Goal: Find specific page/section: Find specific page/section

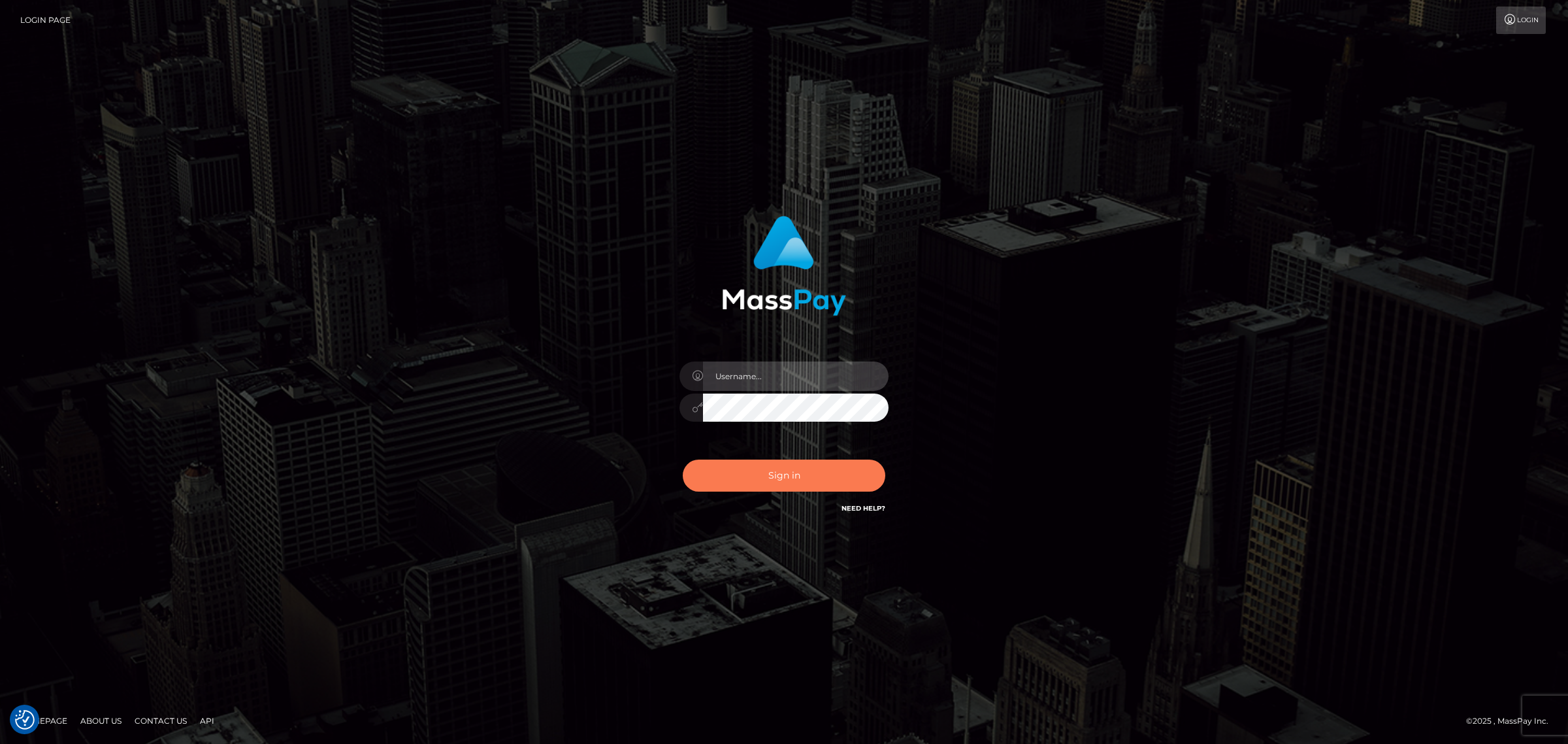
type input "Angelo.Xcite"
click at [798, 469] on button "Sign in" at bounding box center [783, 475] width 202 height 32
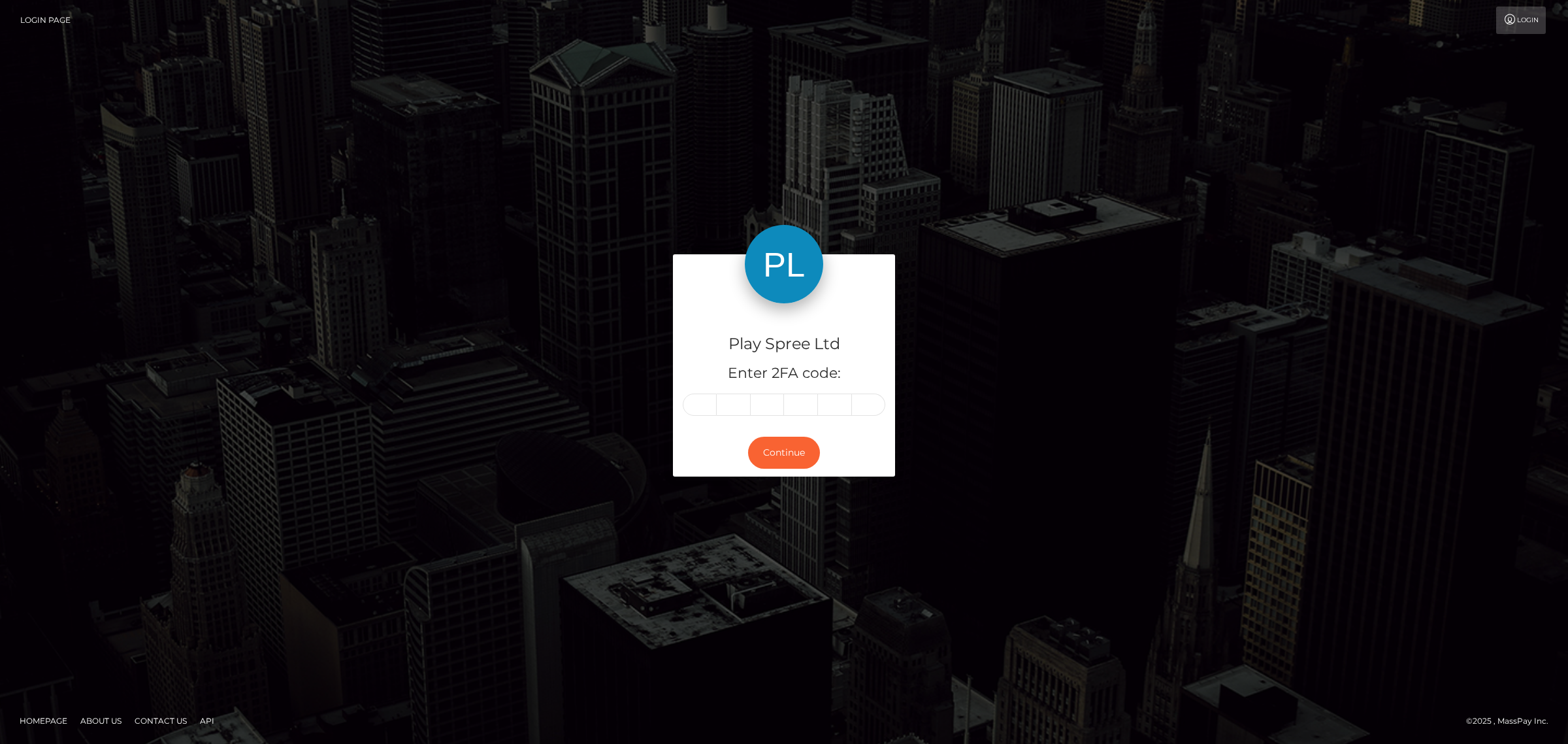
click at [707, 403] on input "text" at bounding box center [700, 405] width 34 height 22
drag, startPoint x: 700, startPoint y: 406, endPoint x: 709, endPoint y: 403, distance: 9.5
click at [700, 406] on input "text" at bounding box center [700, 405] width 34 height 22
click at [703, 401] on input "text" at bounding box center [700, 405] width 34 height 22
click at [704, 404] on input "text" at bounding box center [700, 405] width 34 height 22
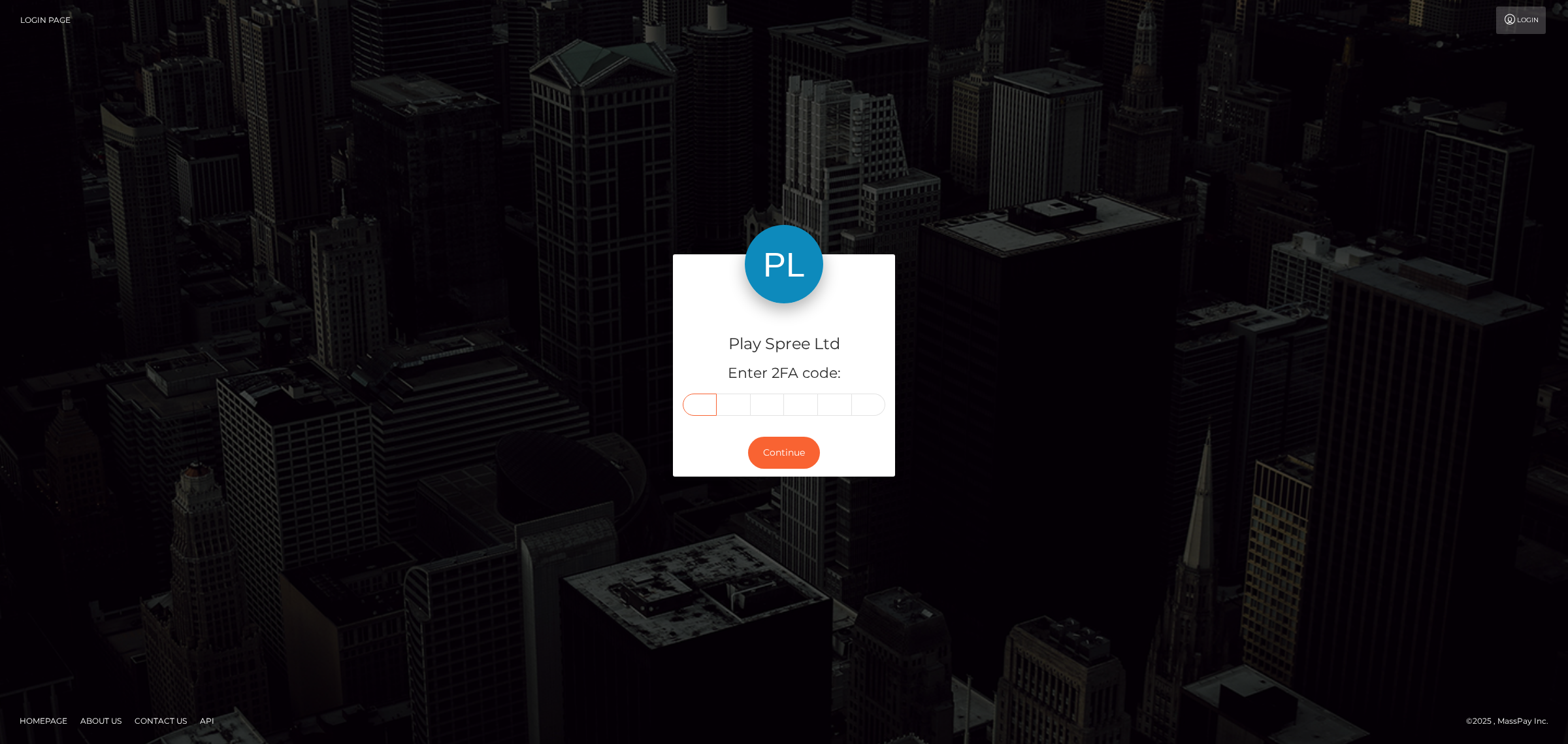
paste input "7"
type input "7"
type input "4"
type input "7"
type input "5"
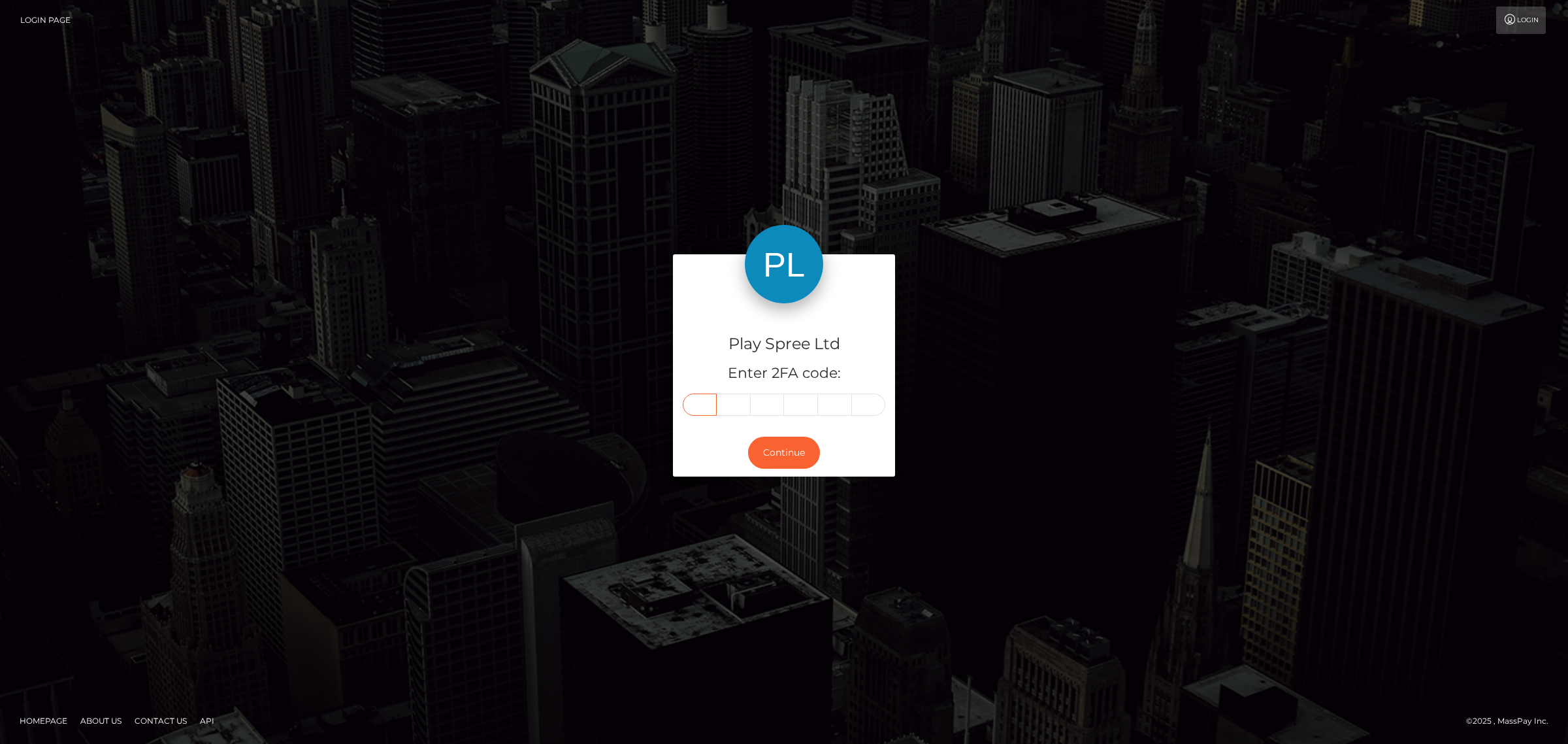
type input "4"
type input "7"
click at [775, 457] on button "Continue" at bounding box center [783, 452] width 72 height 32
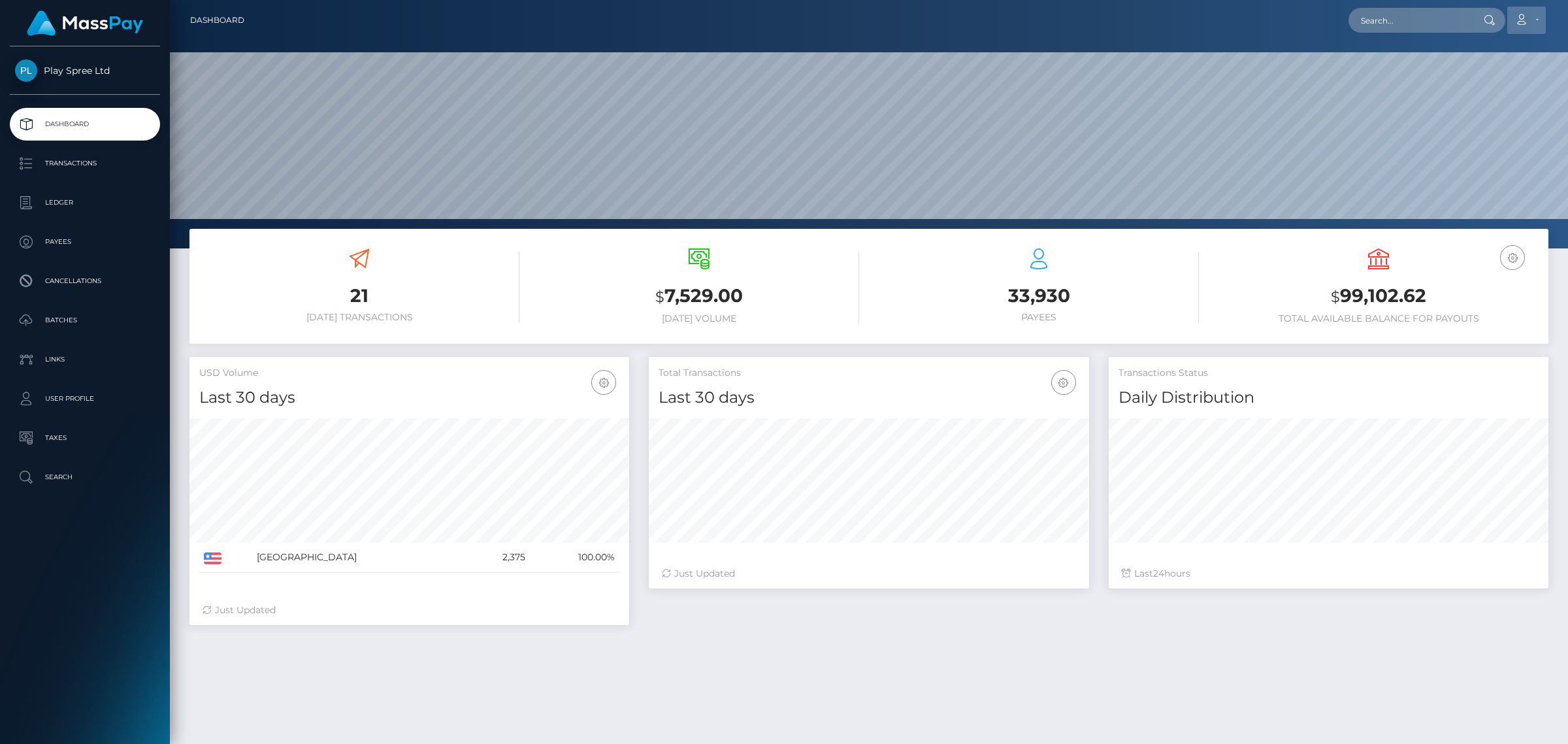
scroll to position [231, 439]
click at [1413, 25] on input "text" at bounding box center [1410, 20] width 123 height 25
paste input "747547"
click at [1411, 18] on input "747547" at bounding box center [1410, 20] width 123 height 25
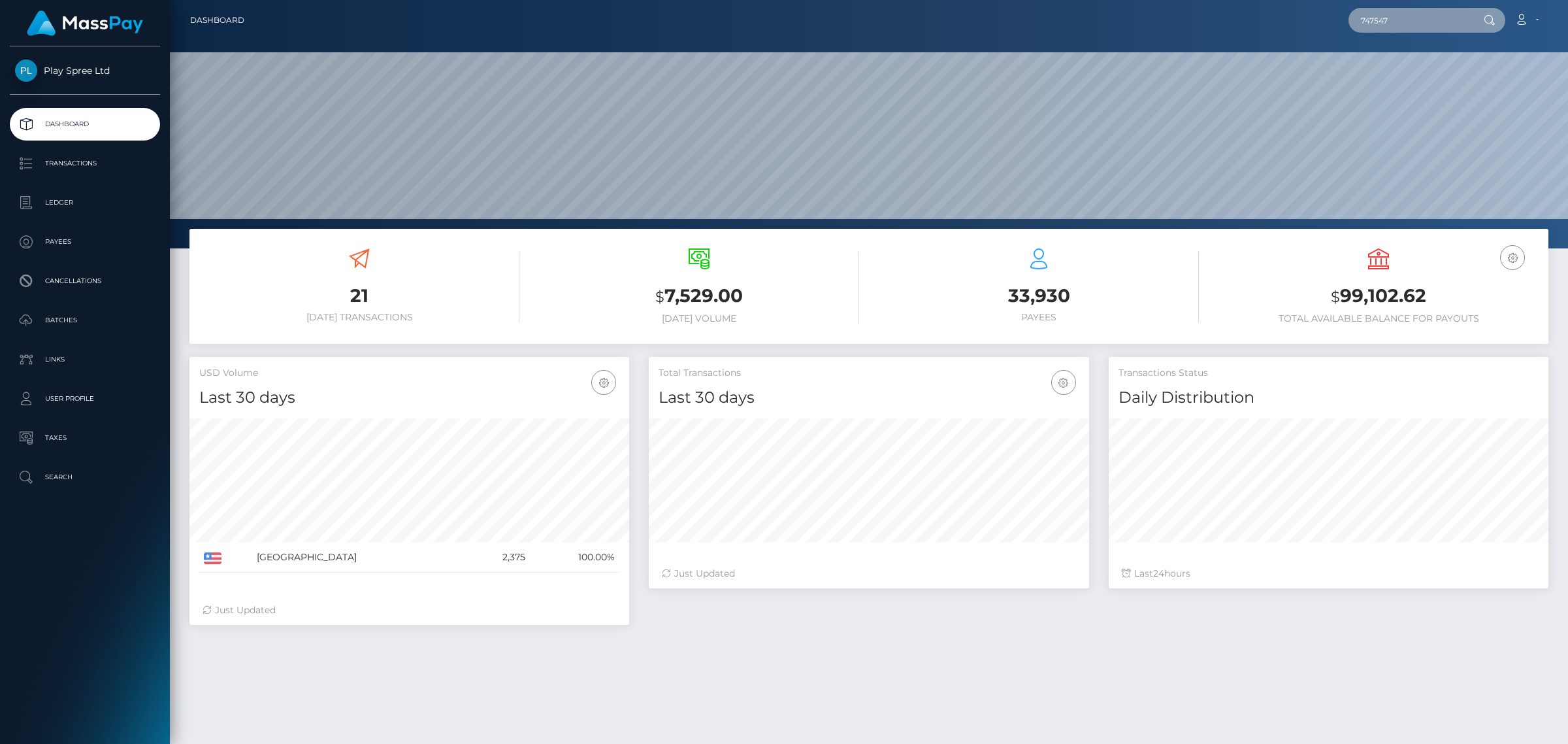
paste input "b365f824-3857-48bc-b008-39aa1b48fc55"
type input "b365f824-3857-48bc-b008-39aa1b48fc55"
click at [1412, 61] on link "CINDY RENEE GEORGE" at bounding box center [1401, 67] width 105 height 24
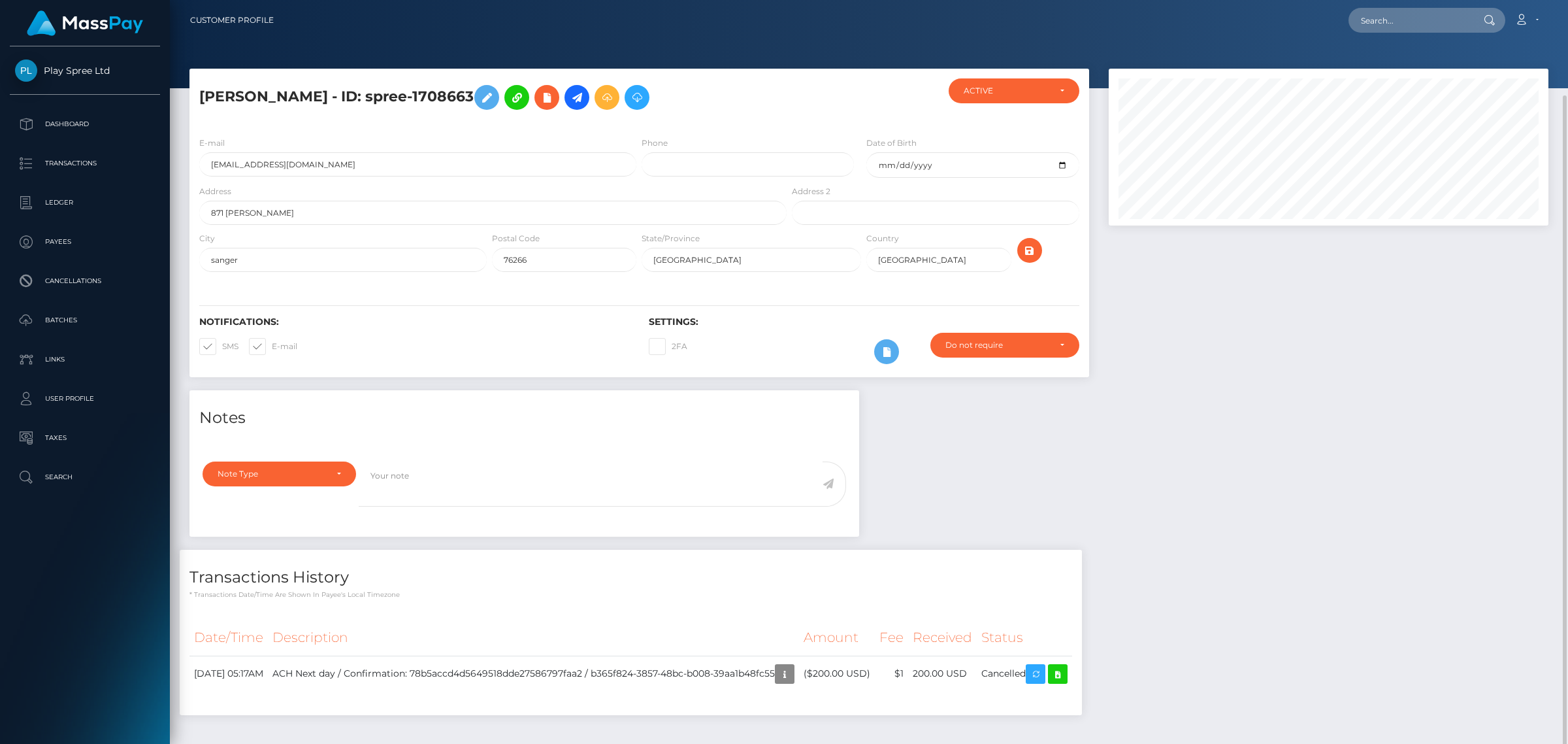
scroll to position [49, 0]
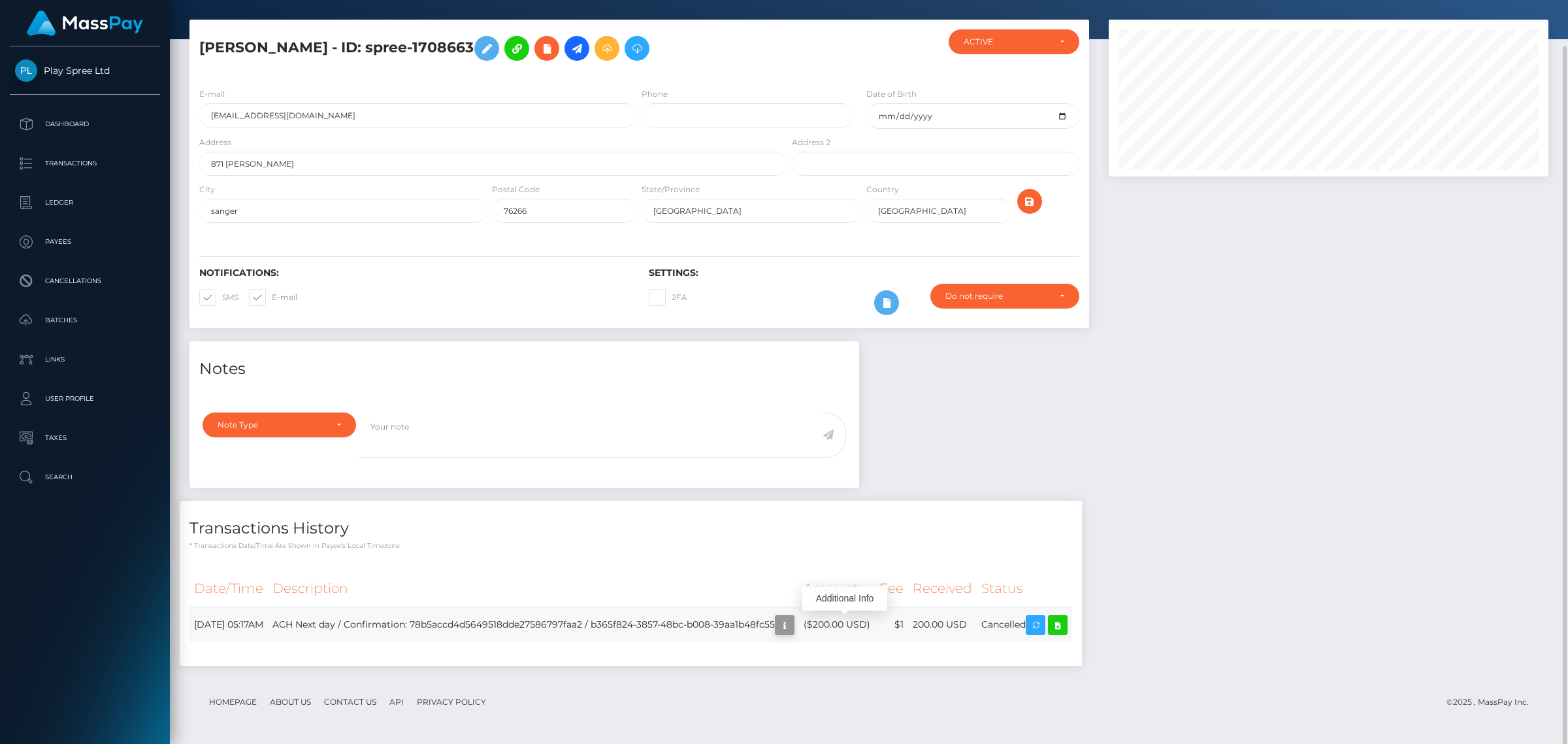
click at [793, 621] on icon "button" at bounding box center [785, 625] width 16 height 16
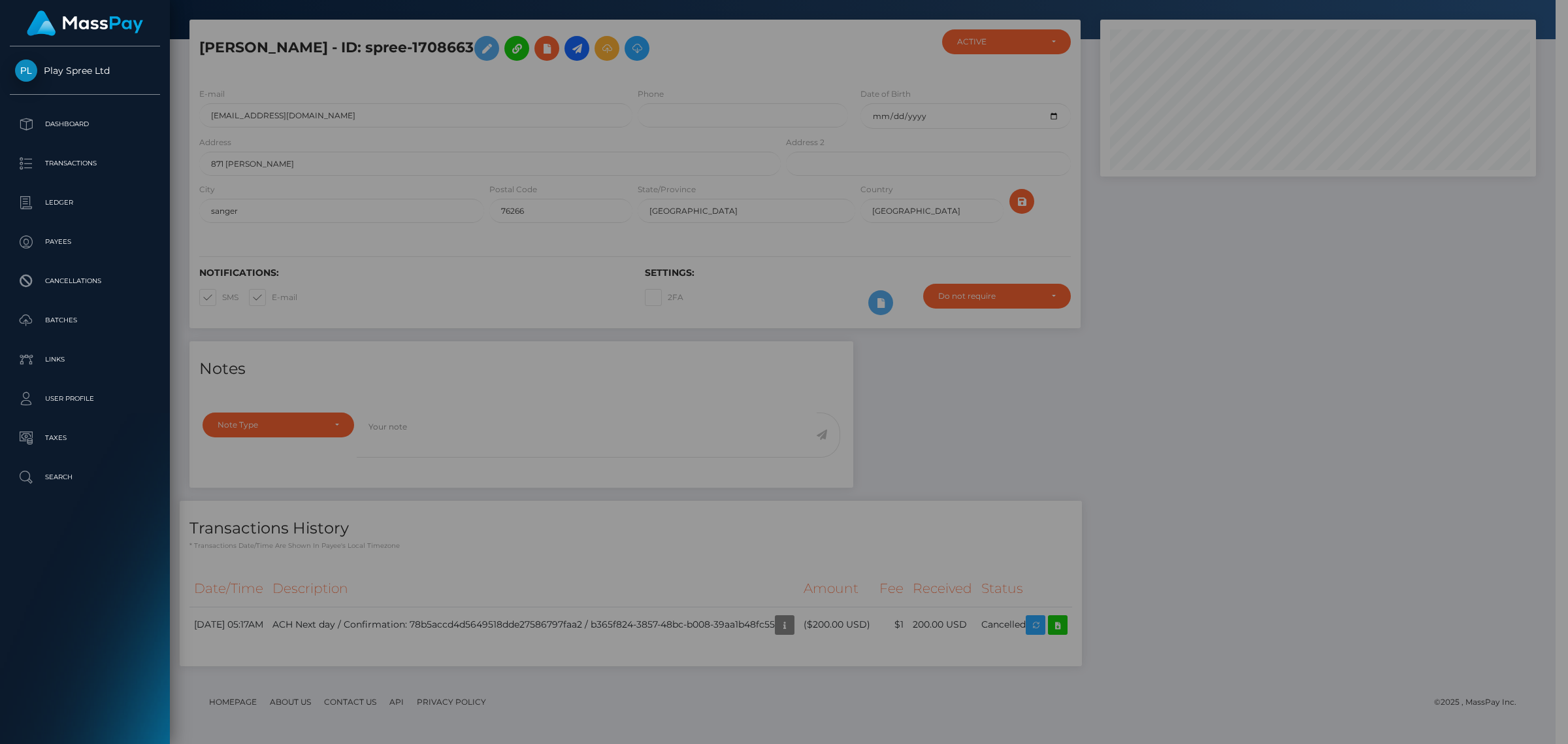
scroll to position [653362, 652917]
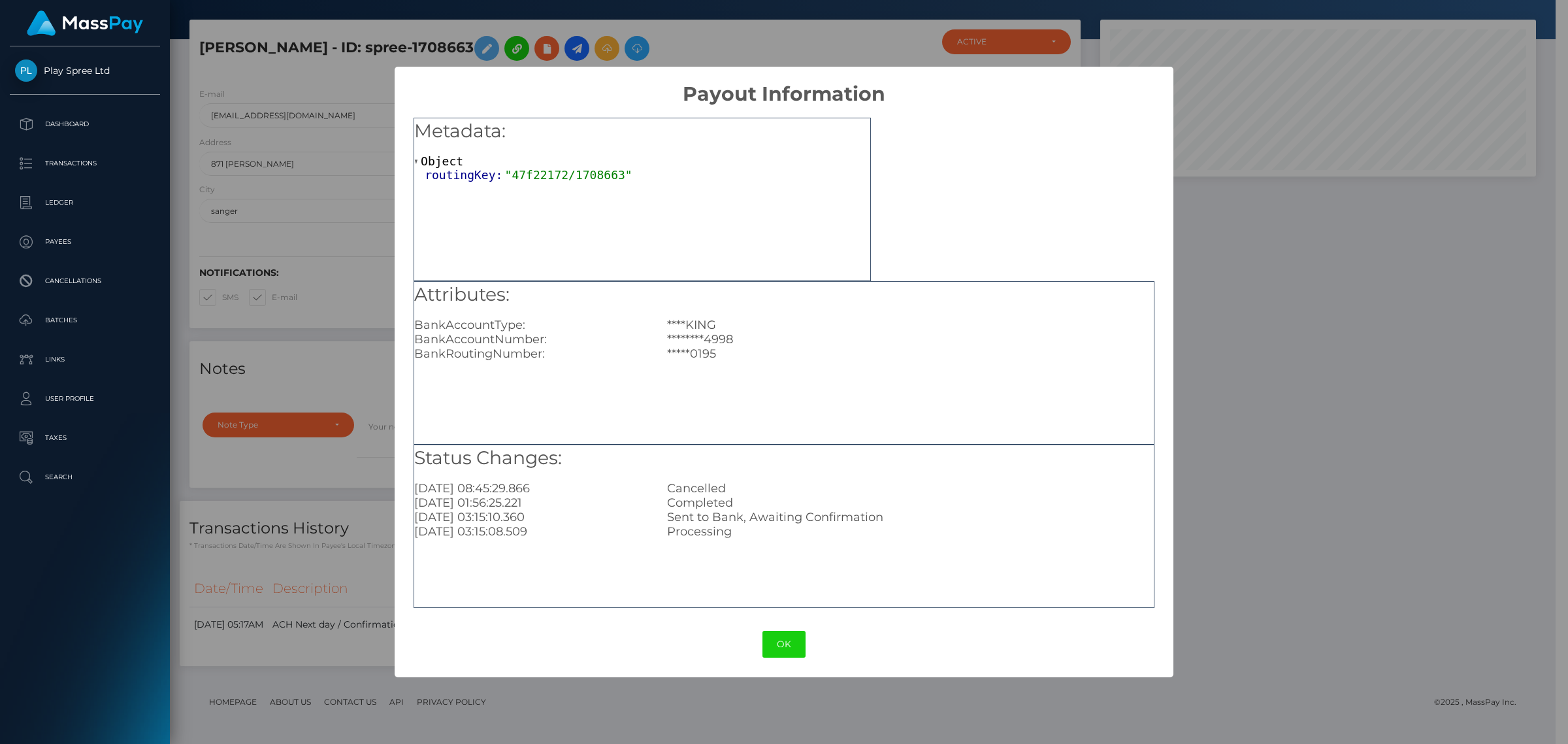
click at [1338, 542] on div "× Payout Information Metadata: Object routingKey: "47f22172/1708663" Attributes…" at bounding box center [784, 372] width 1568 height 744
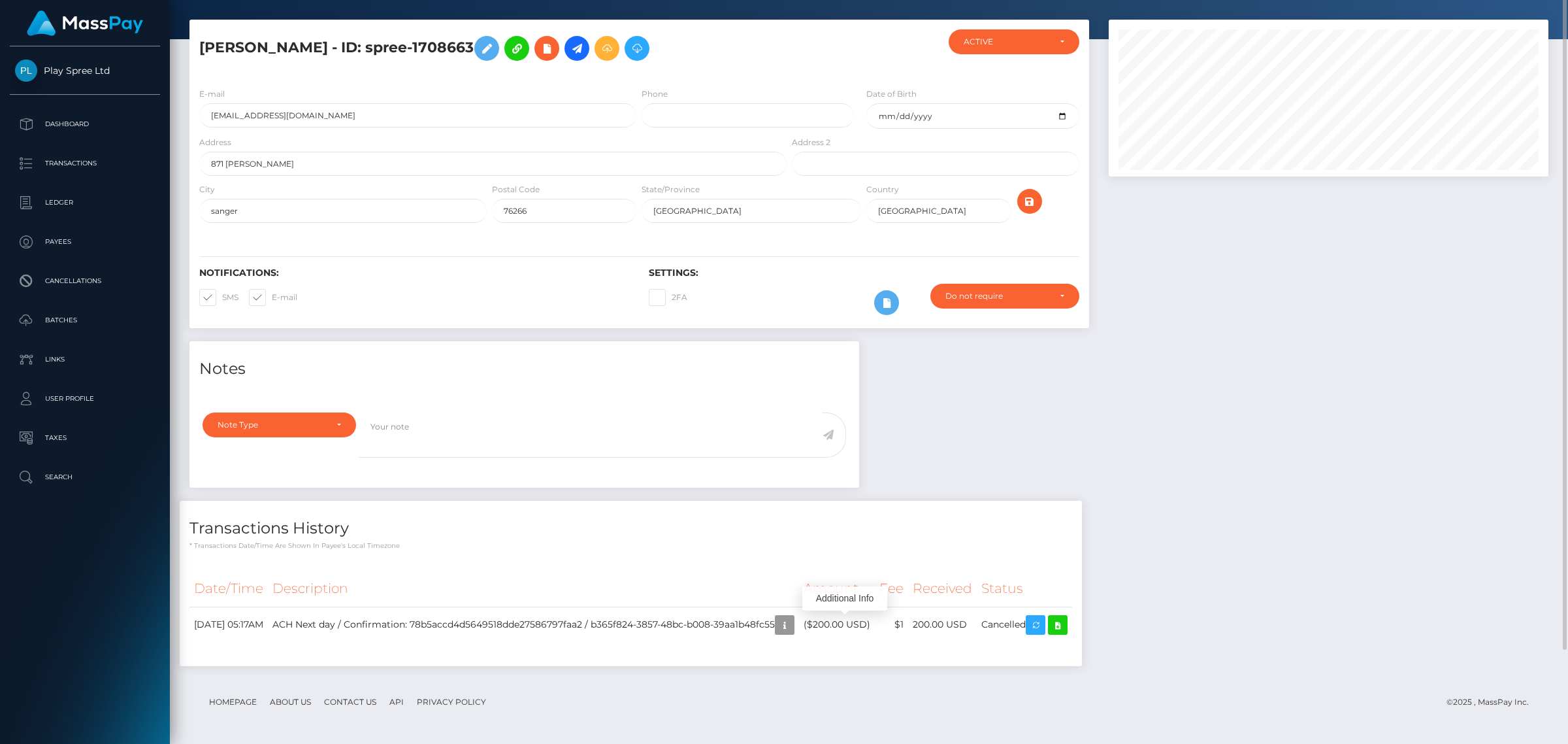
scroll to position [0, 0]
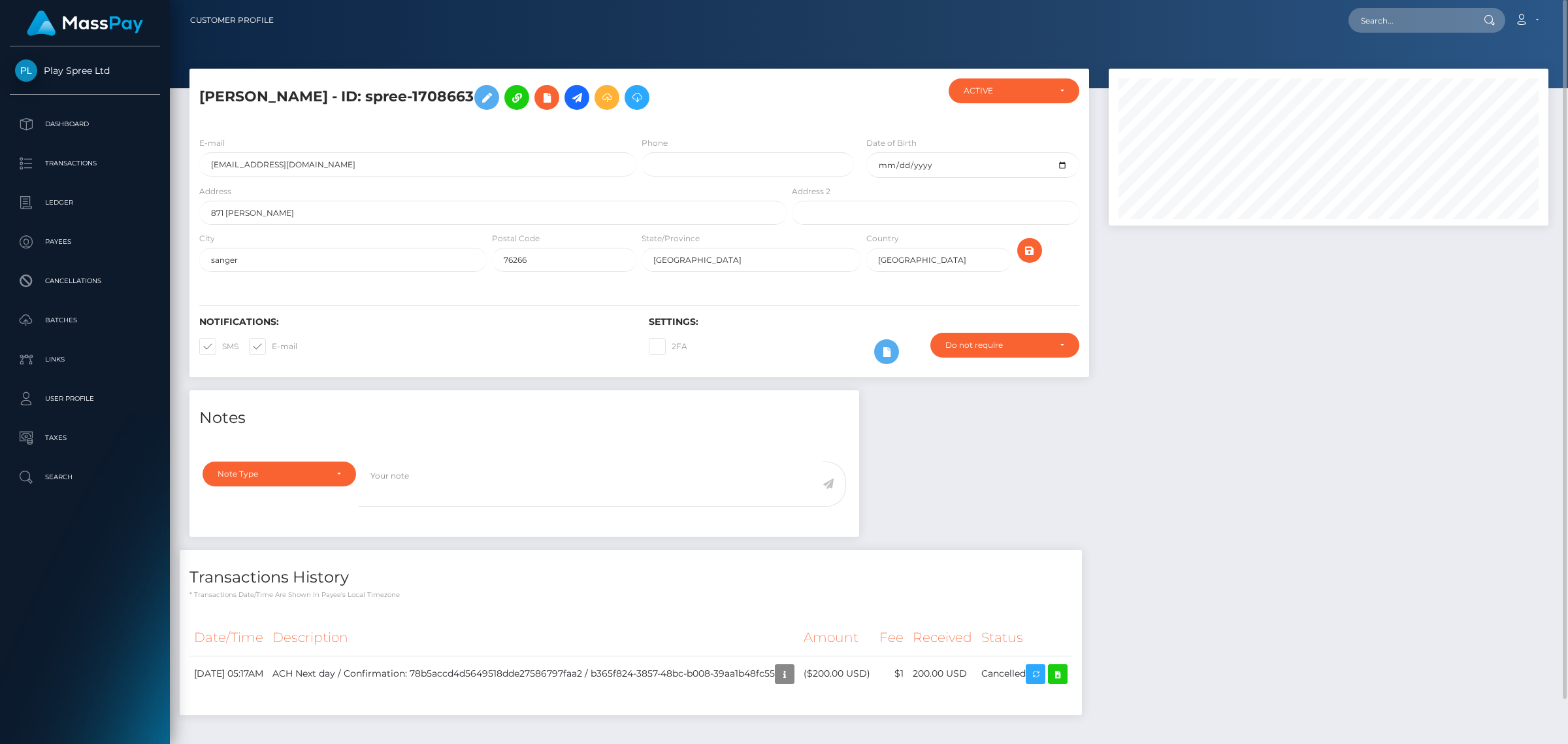
drag, startPoint x: 513, startPoint y: 96, endPoint x: 456, endPoint y: 89, distance: 57.4
click at [456, 89] on h5 "CINDY RENEE GEORGE - ID: spree-1708663" at bounding box center [489, 98] width 580 height 38
copy h5 "1708663"
drag, startPoint x: 410, startPoint y: 96, endPoint x: 511, endPoint y: 100, distance: 101.1
click at [511, 100] on h5 "CINDY RENEE GEORGE - ID: spree-1708663" at bounding box center [489, 98] width 580 height 38
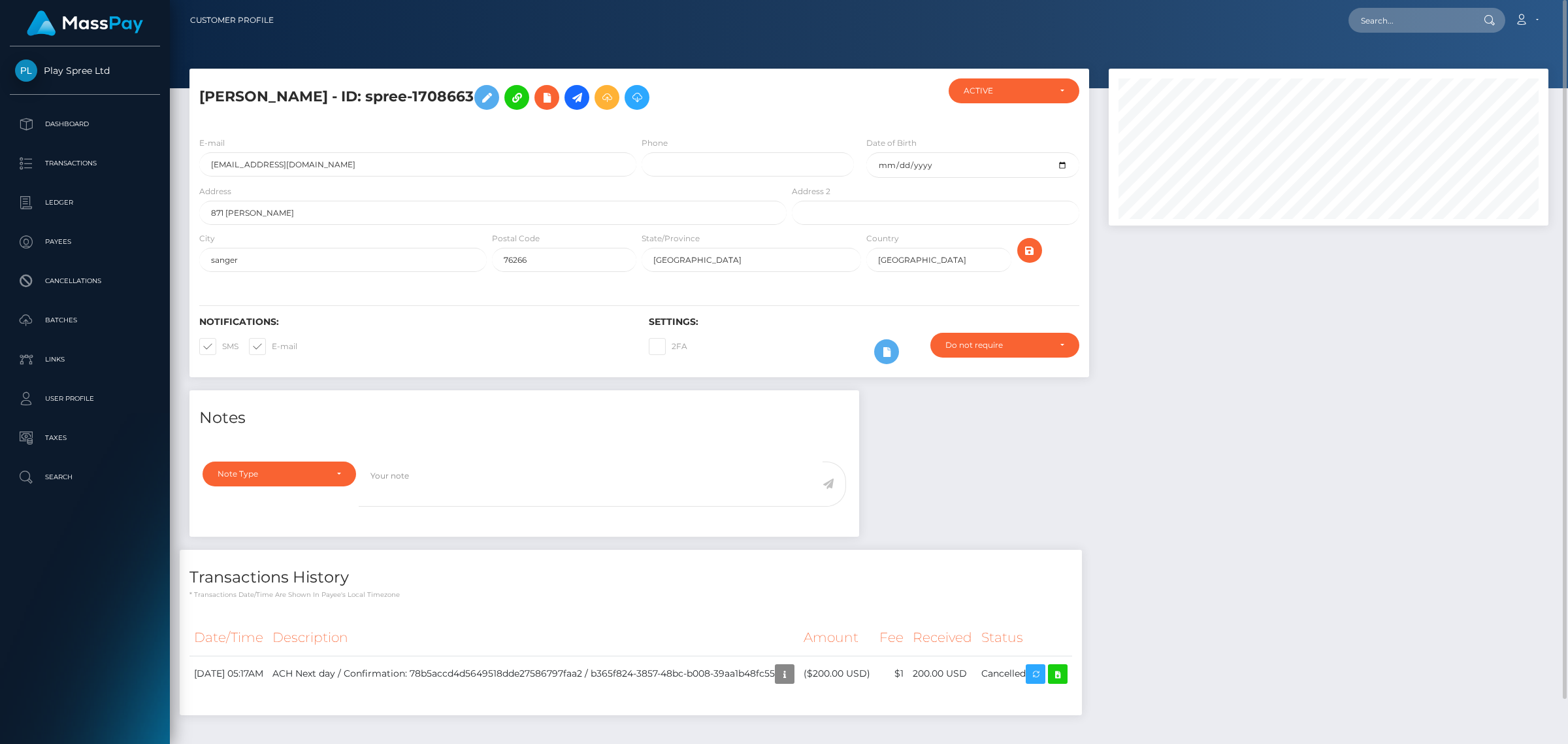
copy h5 "spree-1708663"
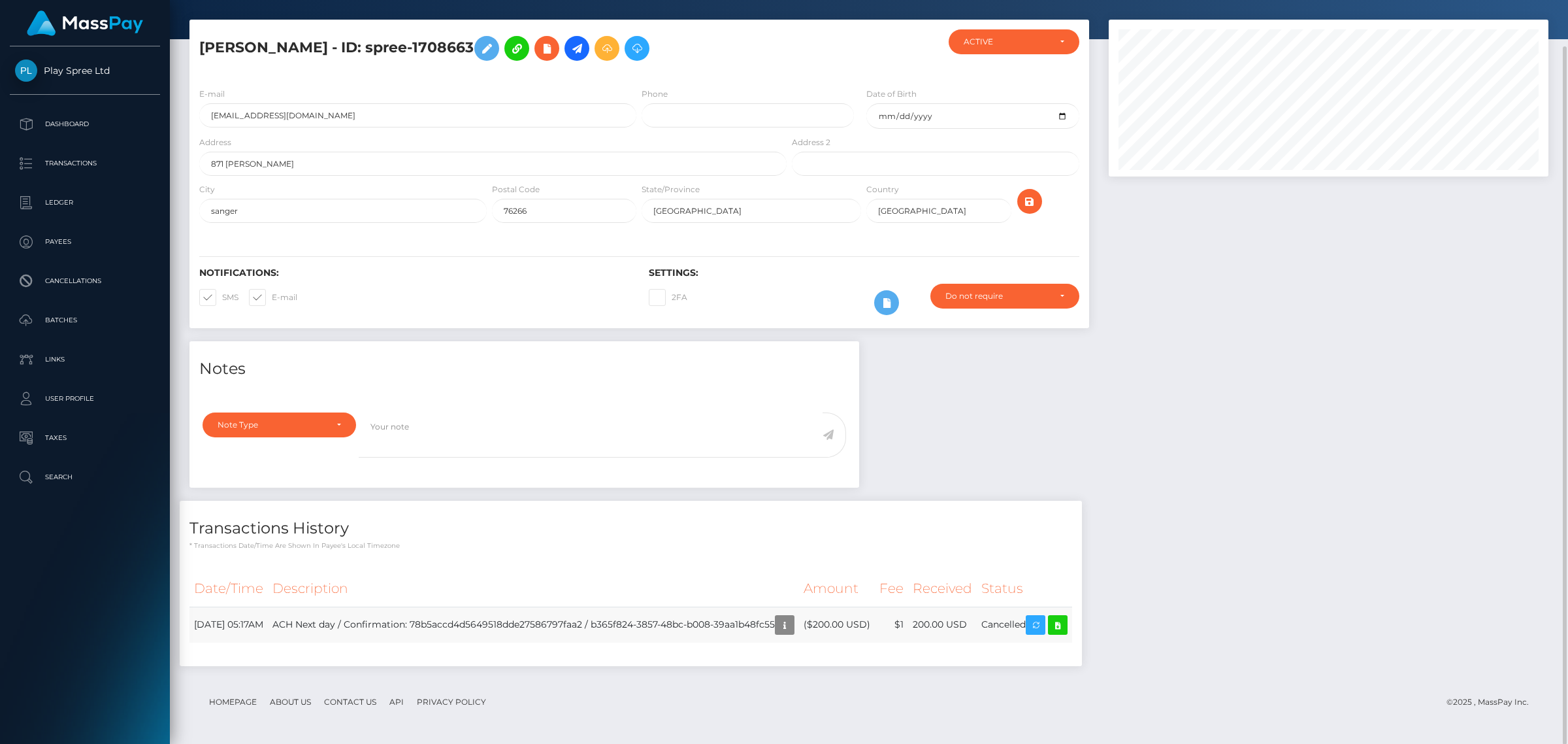
drag, startPoint x: 319, startPoint y: 624, endPoint x: 191, endPoint y: 624, distance: 128.0
click at [191, 624] on td "September 21, 2025 05:17AM" at bounding box center [229, 624] width 78 height 36
copy td "September 21, 2025 05:17AM"
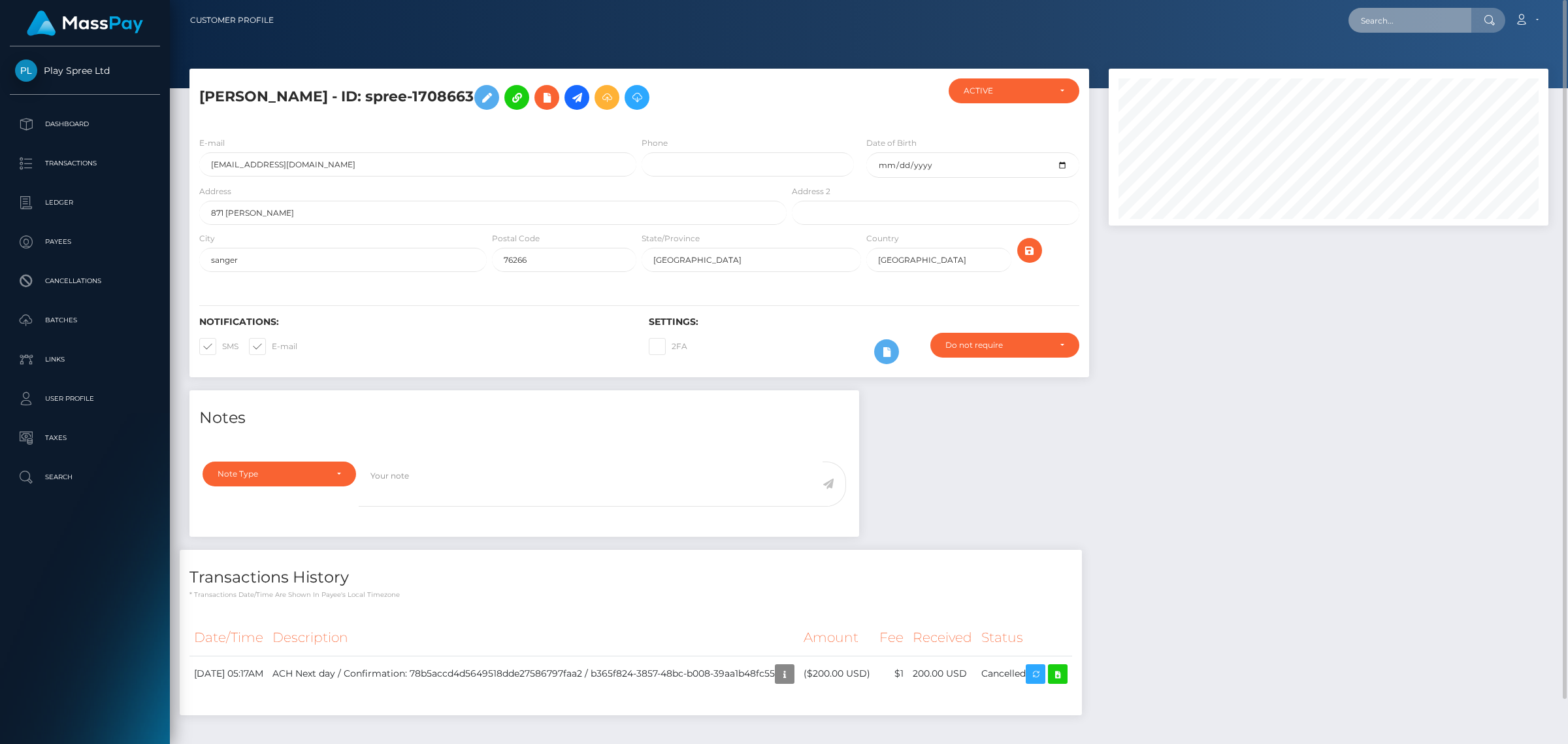
click at [1393, 24] on input "text" at bounding box center [1410, 20] width 123 height 25
paste input "2c462cf9-2e81-4ac4-8ba0-8d3b2914ddca"
type input "2c462cf9-2e81-4ac4-8ba0-8d3b2914ddca"
click at [1412, 66] on link "La Shane Bilbrey" at bounding box center [1404, 67] width 111 height 24
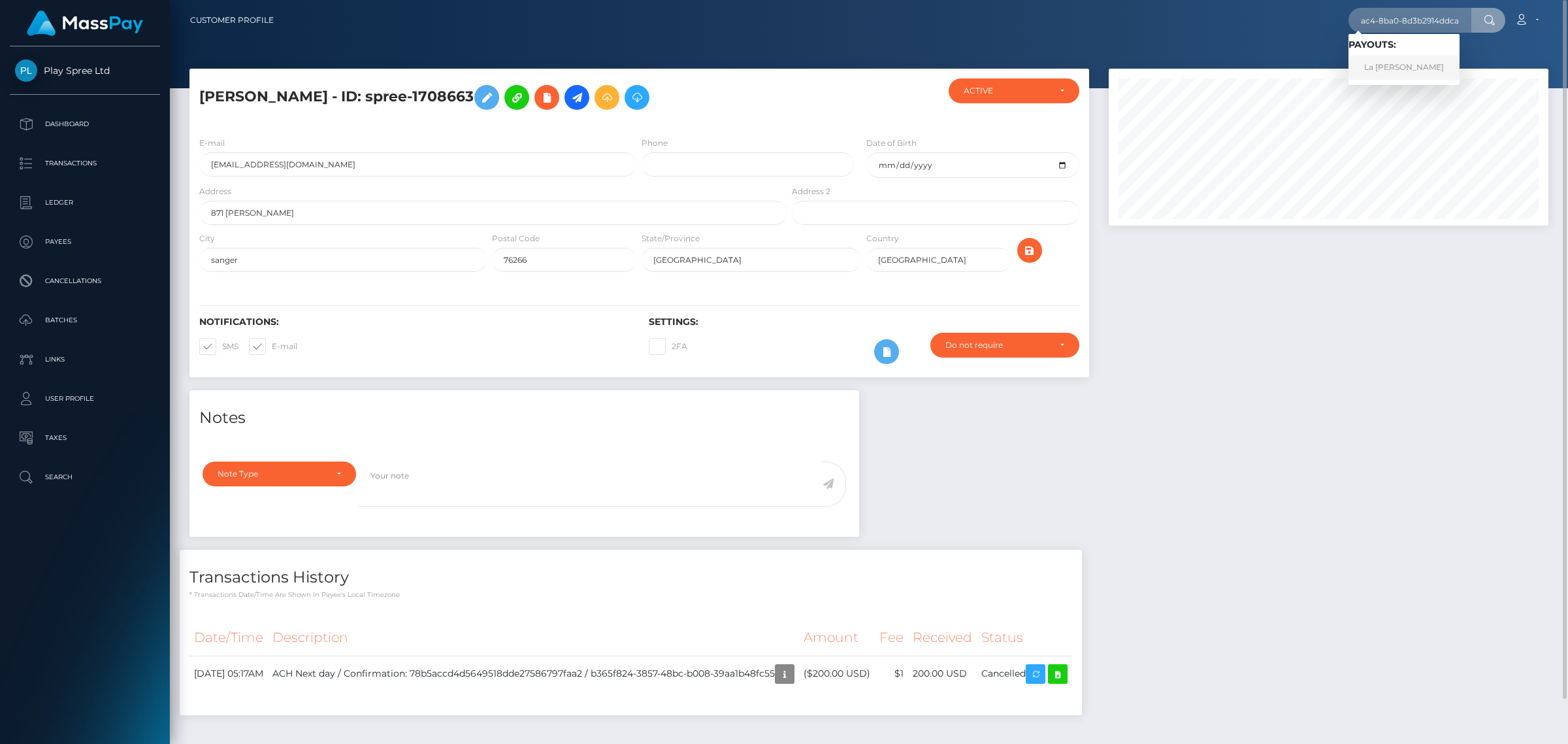
scroll to position [0, 0]
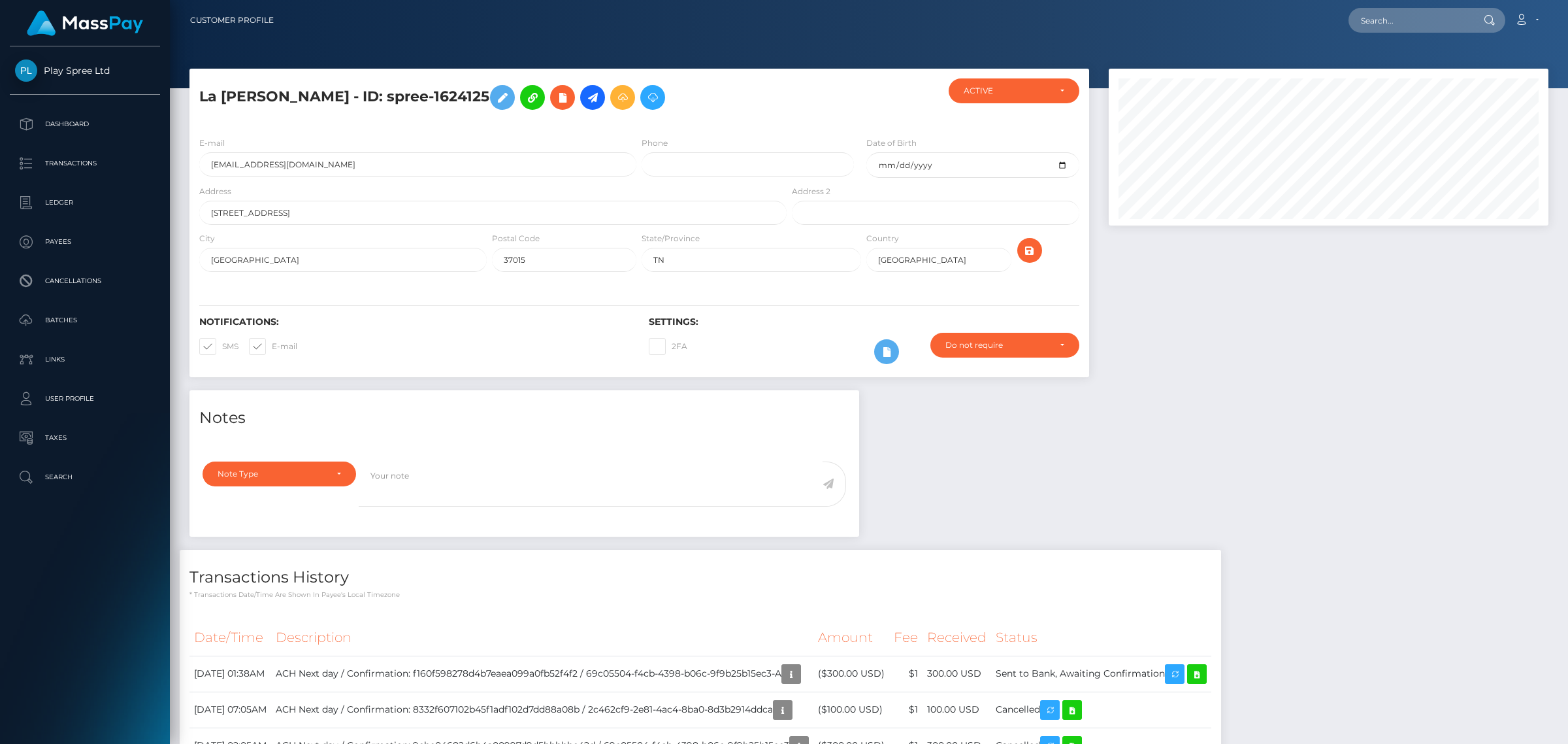
scroll to position [157, 439]
click at [354, 100] on h5 "La [PERSON_NAME] - ID: spree-1624125" at bounding box center [489, 98] width 580 height 38
drag, startPoint x: 363, startPoint y: 95, endPoint x: 462, endPoint y: 103, distance: 99.3
click at [462, 103] on h5 "La [PERSON_NAME] - ID: spree-1624125" at bounding box center [489, 98] width 580 height 38
copy h5 "spree-1624125"
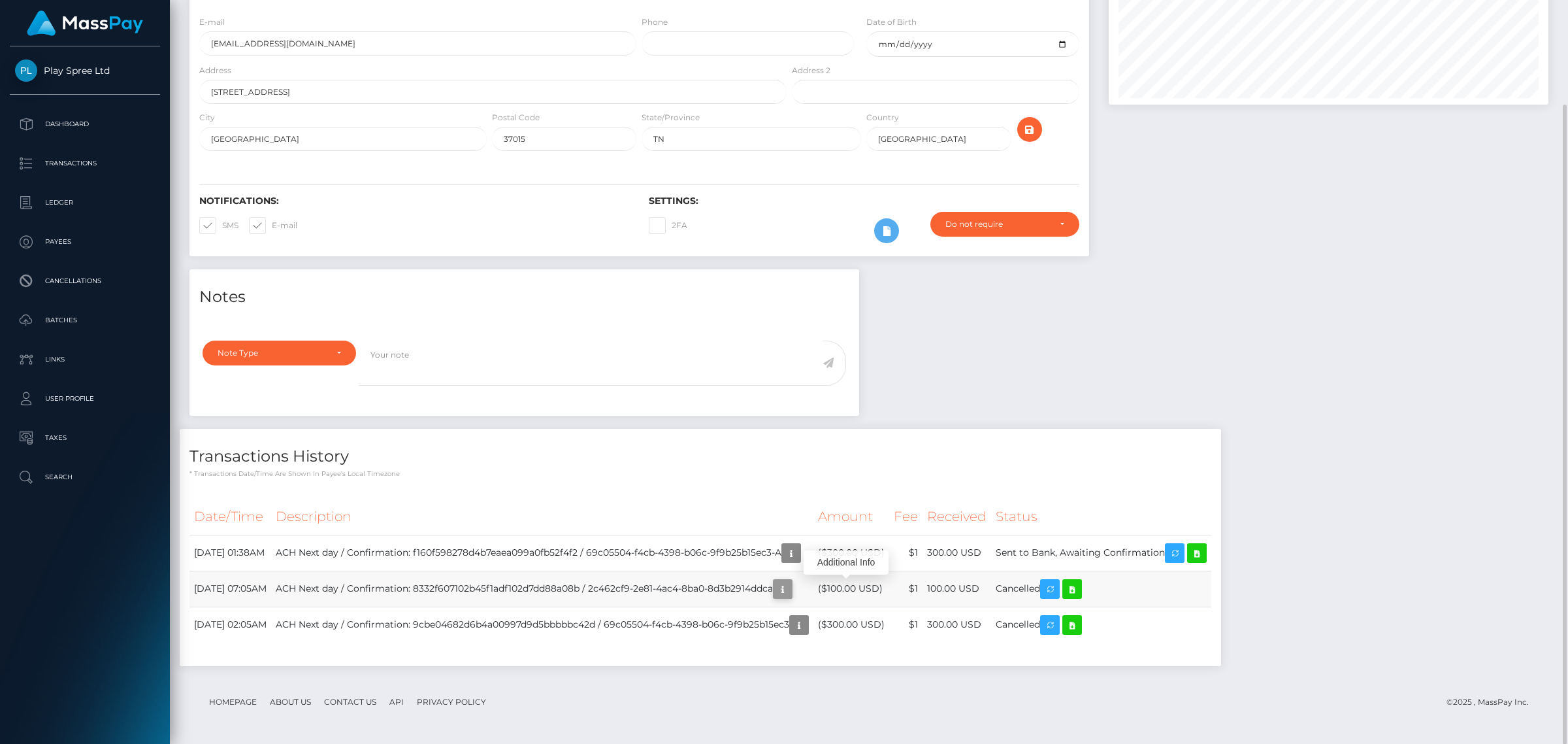
click at [791, 592] on icon "button" at bounding box center [783, 589] width 16 height 16
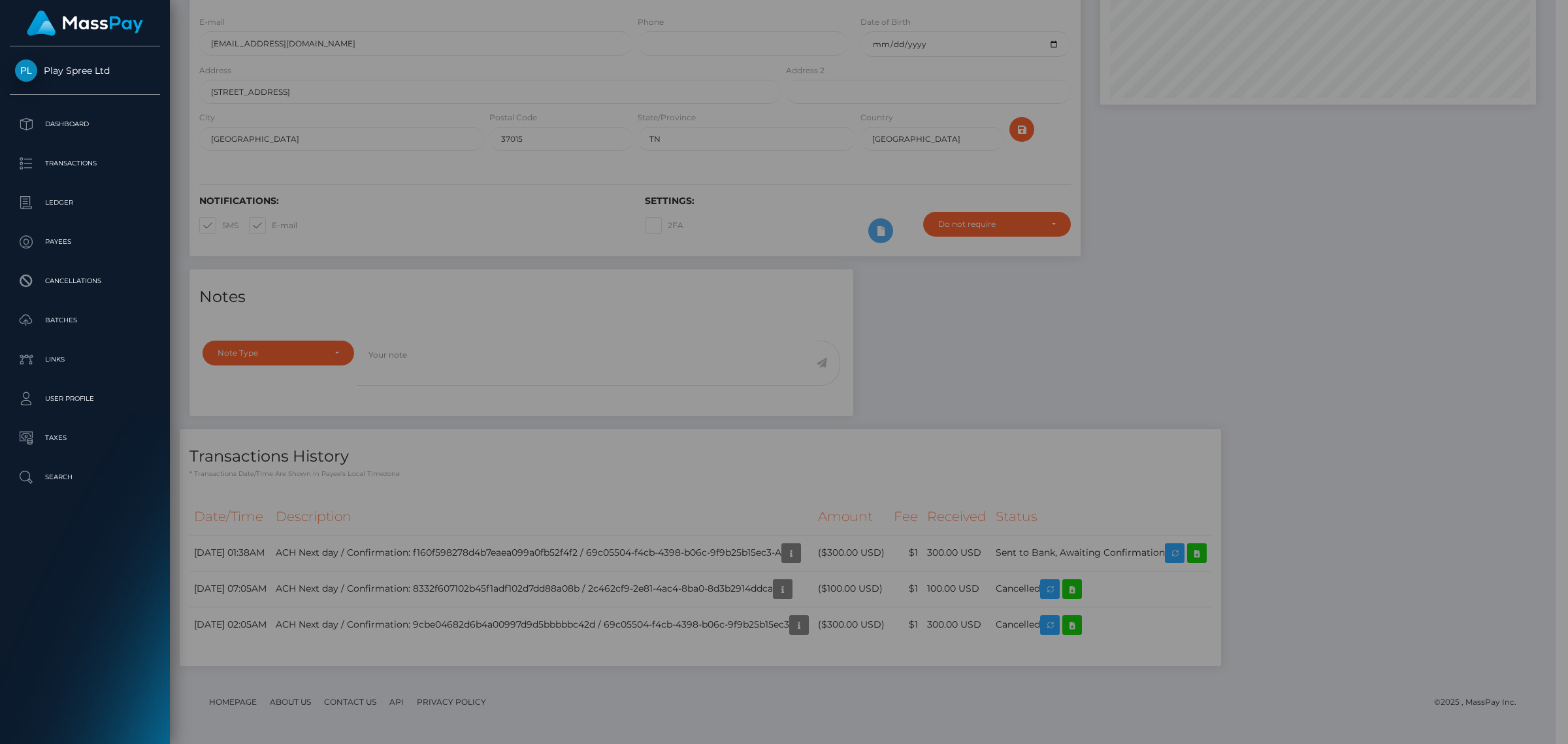
scroll to position [653362, 652917]
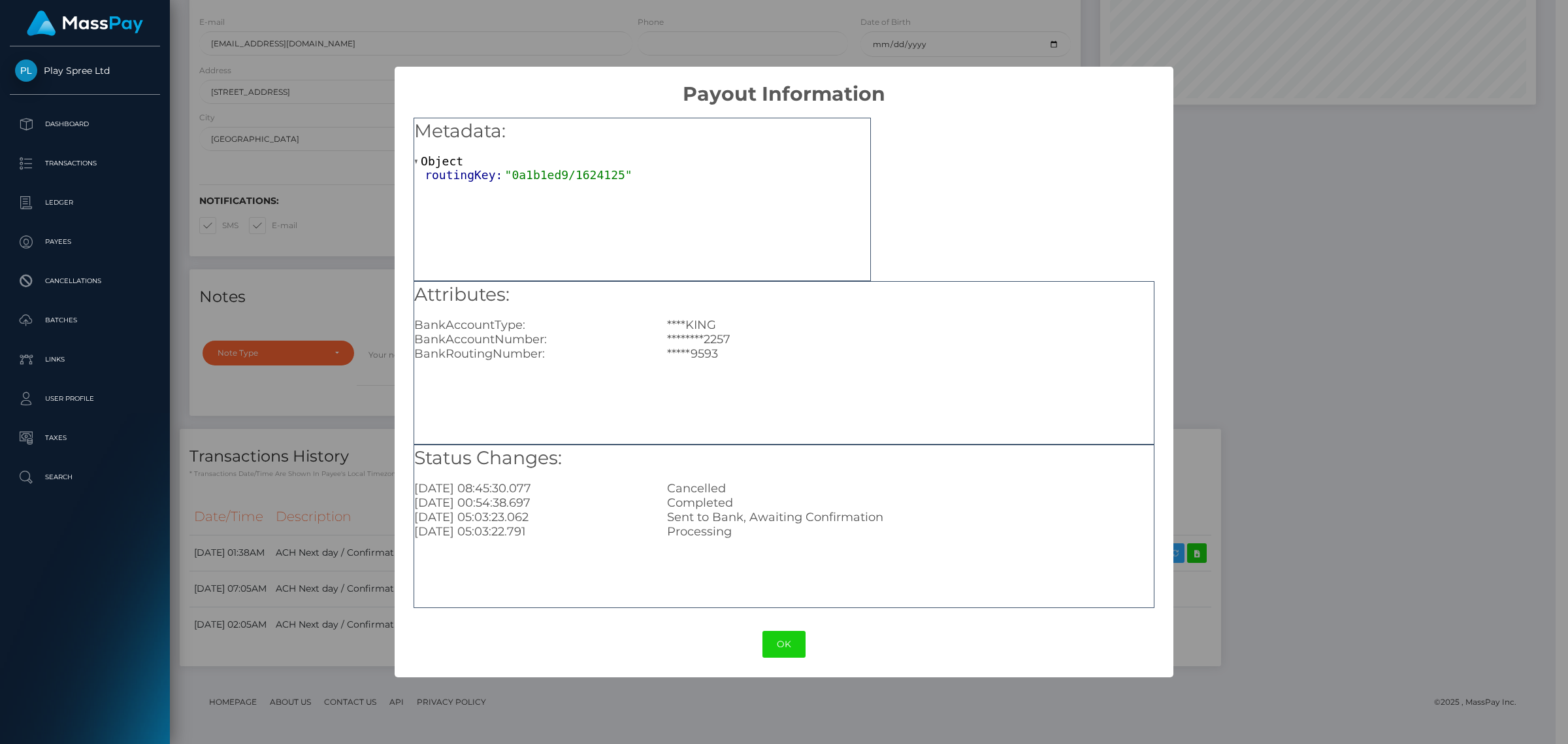
click at [1431, 436] on div "× Payout Information Metadata: Object routingKey: "0a1b1ed9/1624125" Attributes…" at bounding box center [784, 372] width 1568 height 744
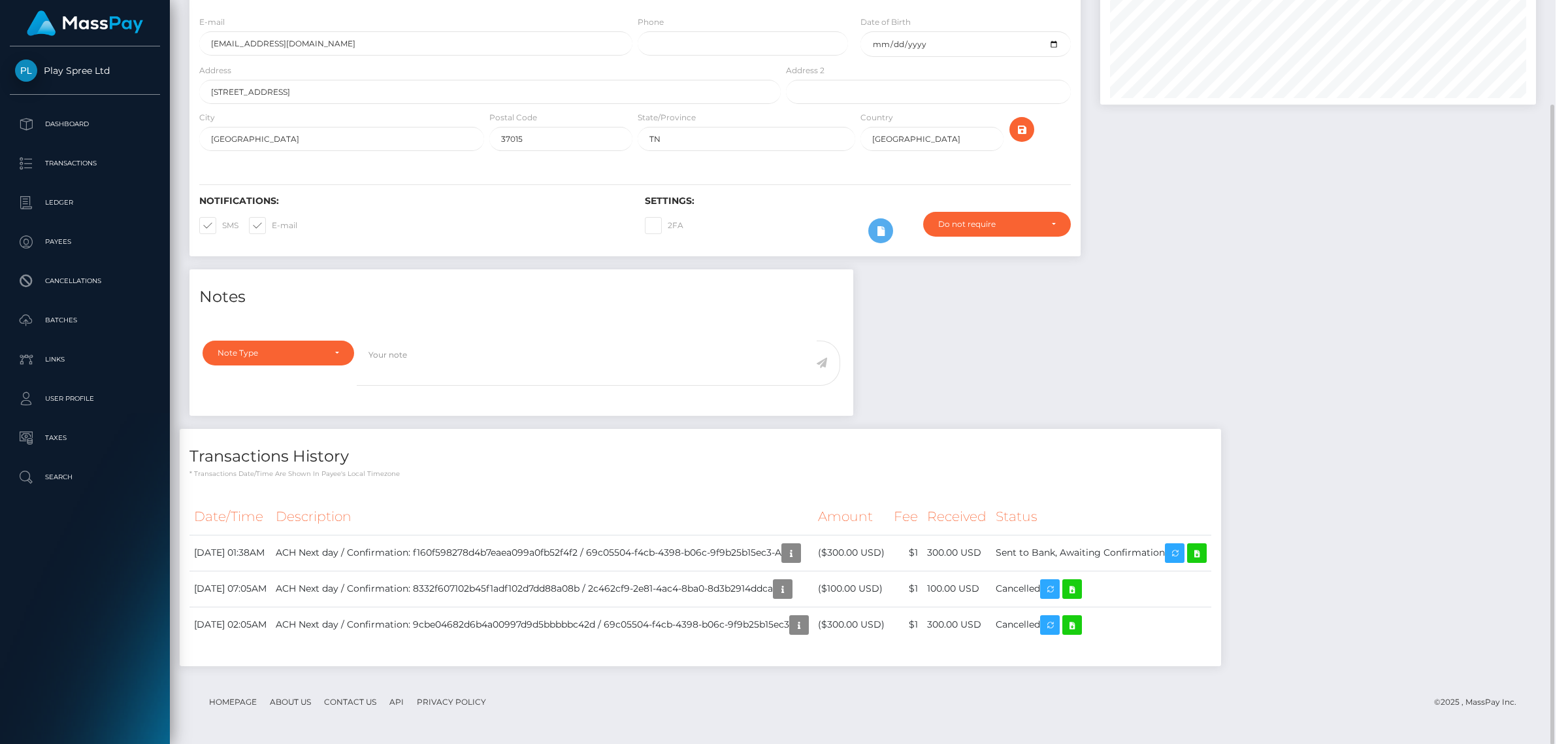
scroll to position [653362, 652913]
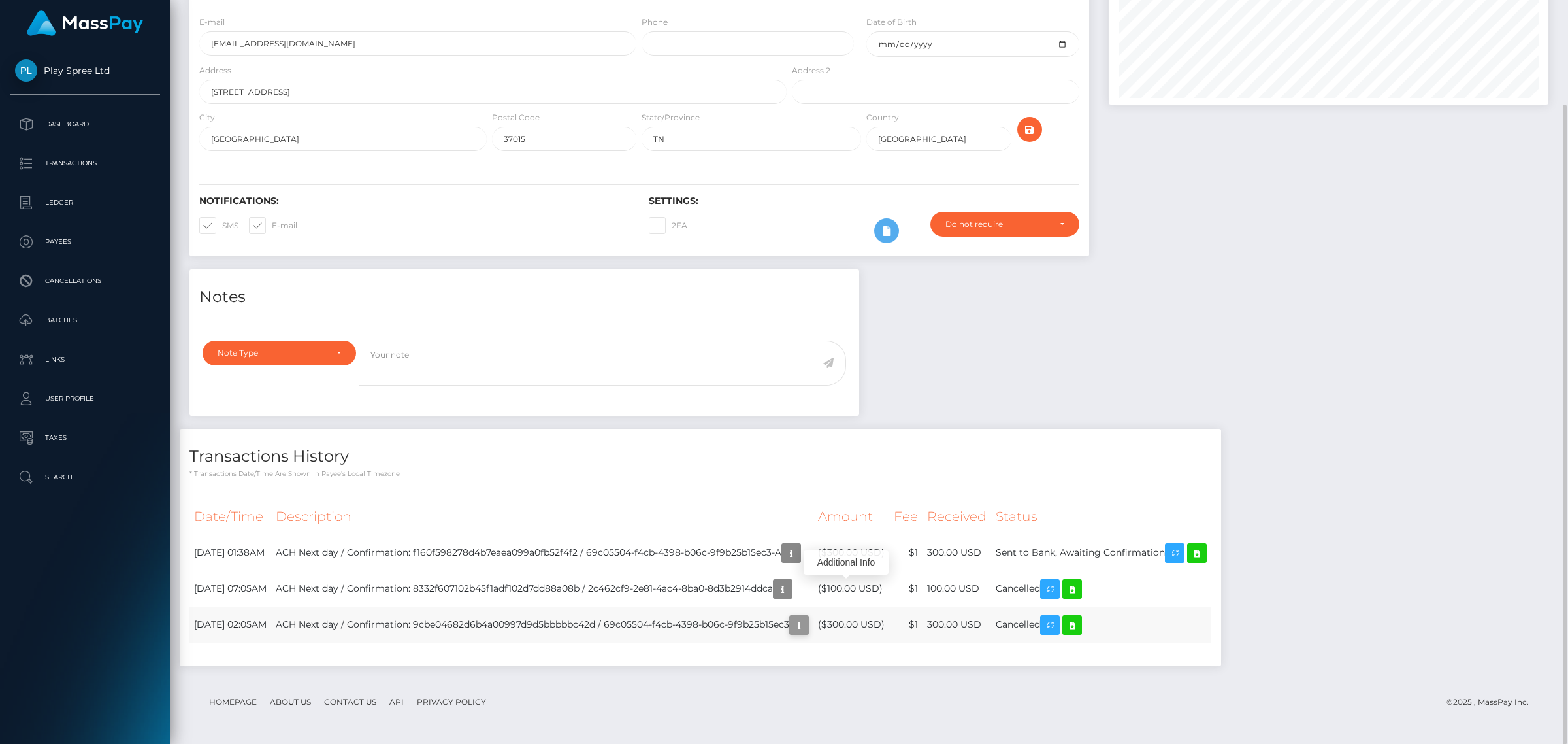
click at [807, 622] on icon "button" at bounding box center [799, 625] width 16 height 16
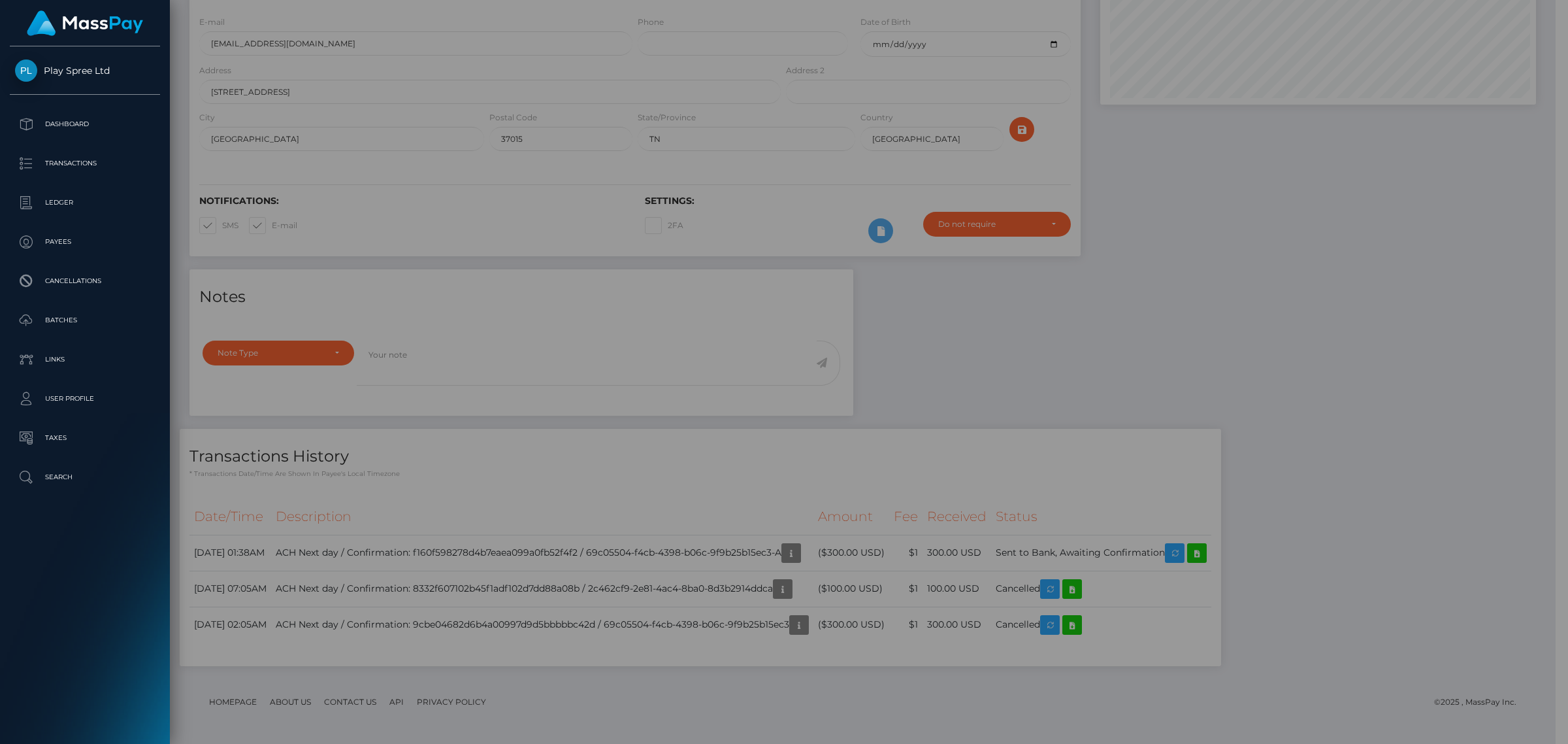
scroll to position [653362, 652917]
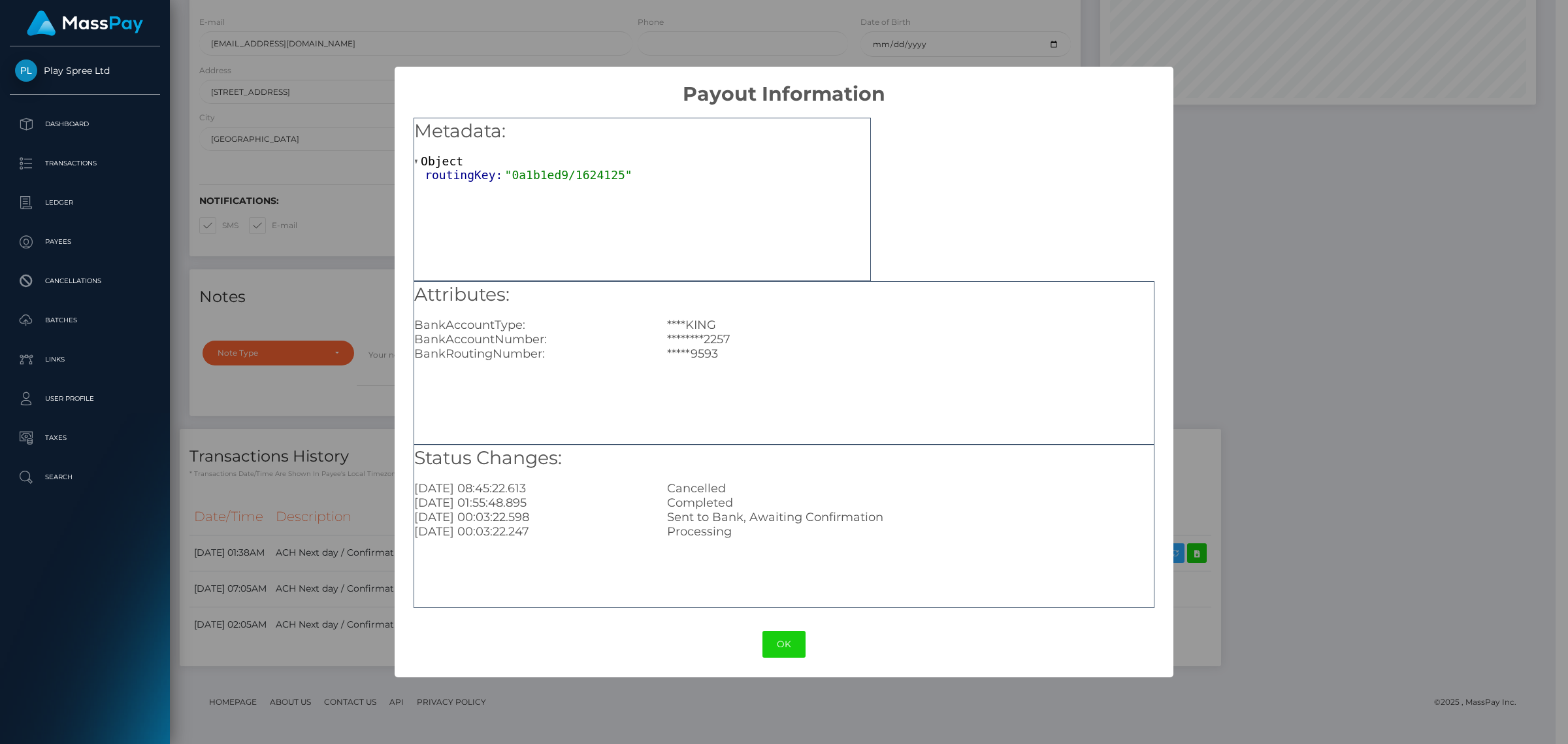
click at [1382, 325] on div "× Payout Information Metadata: Object routingKey: "0a1b1ed9/1624125" Attributes…" at bounding box center [784, 372] width 1568 height 744
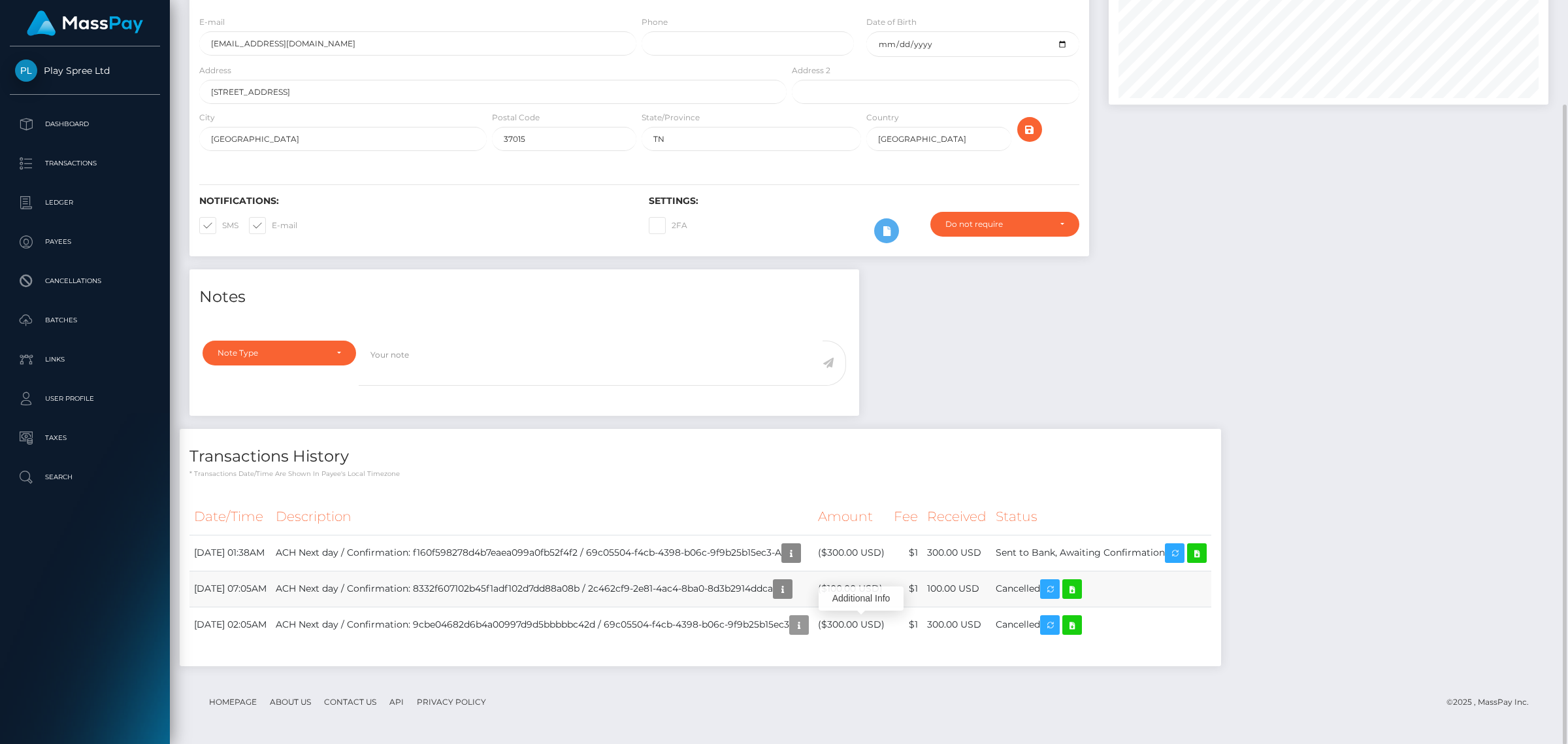
scroll to position [157, 439]
drag, startPoint x: 322, startPoint y: 587, endPoint x: 188, endPoint y: 595, distance: 134.2
click at [188, 595] on div "Date/Time Description Amount Fee Received Status" at bounding box center [700, 577] width 1042 height 177
click at [271, 592] on td "September 21, 2025 07:05AM" at bounding box center [231, 588] width 82 height 36
drag, startPoint x: 323, startPoint y: 589, endPoint x: 345, endPoint y: 508, distance: 83.9
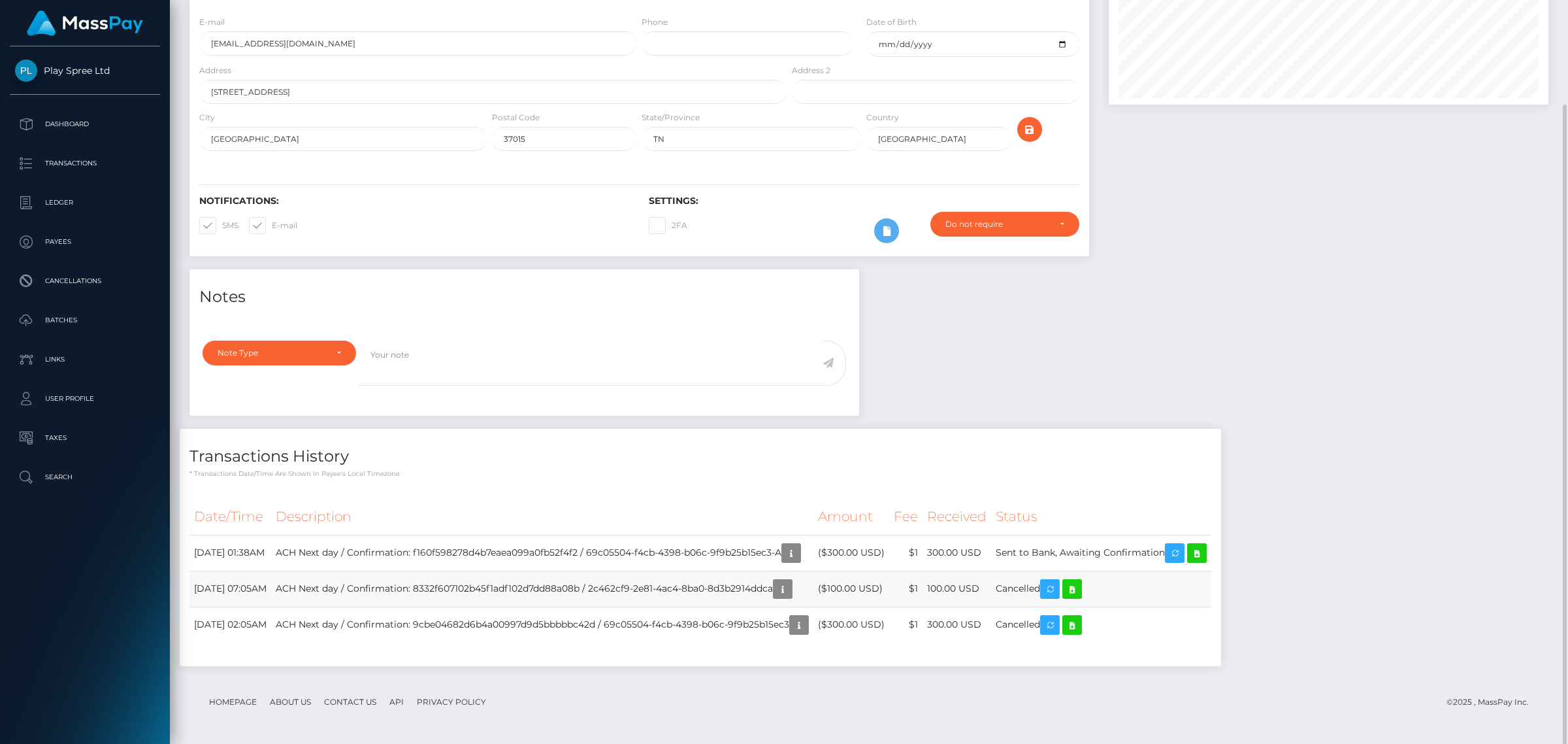
click at [195, 594] on td "September 21, 2025 07:05AM" at bounding box center [231, 588] width 82 height 36
copy td "September 21, 2025 07:05AM"
click at [1401, 384] on div "Notes Note Type Compliance Clear Compliance General Note Type" at bounding box center [869, 474] width 1378 height 410
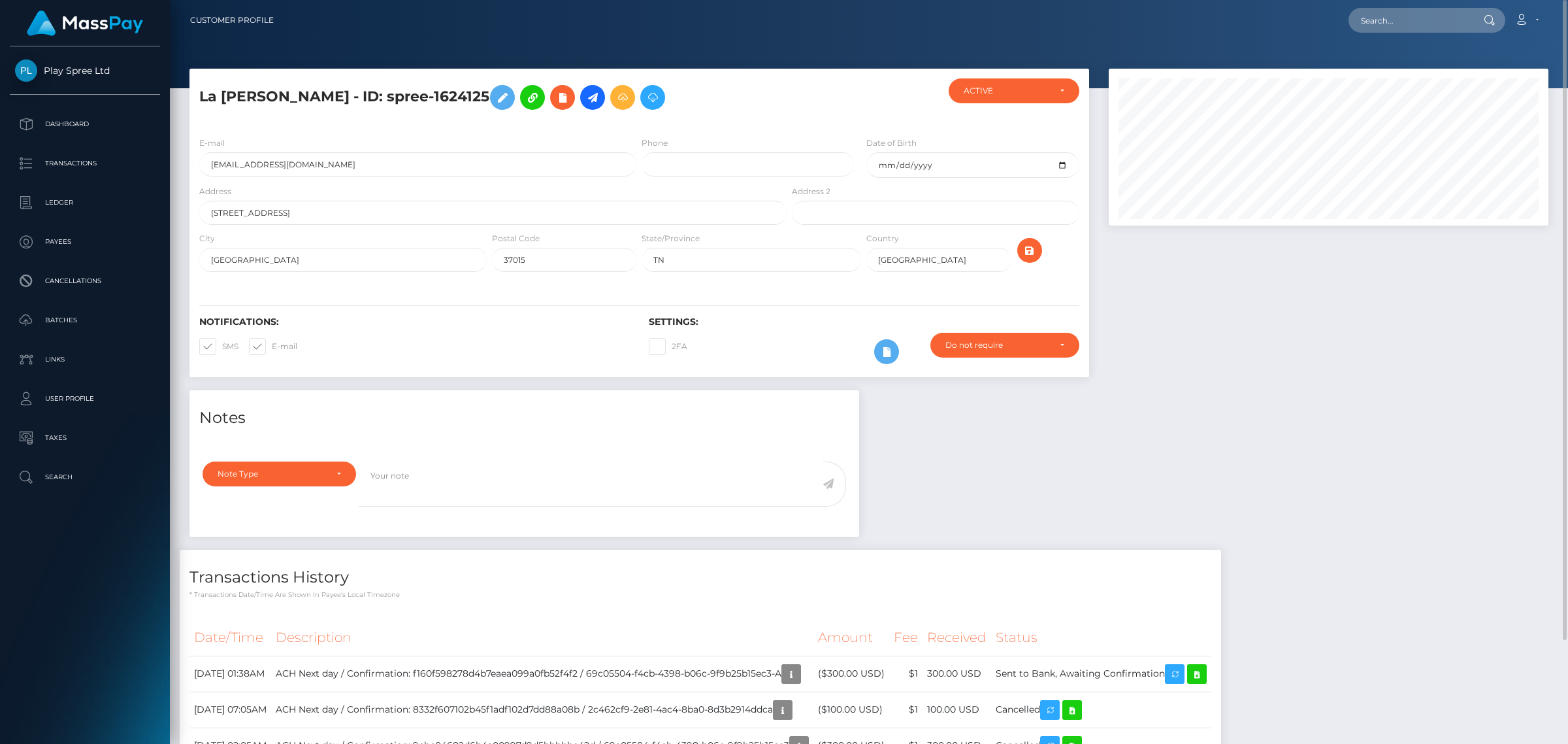
drag, startPoint x: 462, startPoint y: 97, endPoint x: 412, endPoint y: 92, distance: 50.2
click at [412, 92] on h5 "La Shane Bilbrey - ID: spree-1624125" at bounding box center [489, 98] width 580 height 38
copy h5 "1624125"
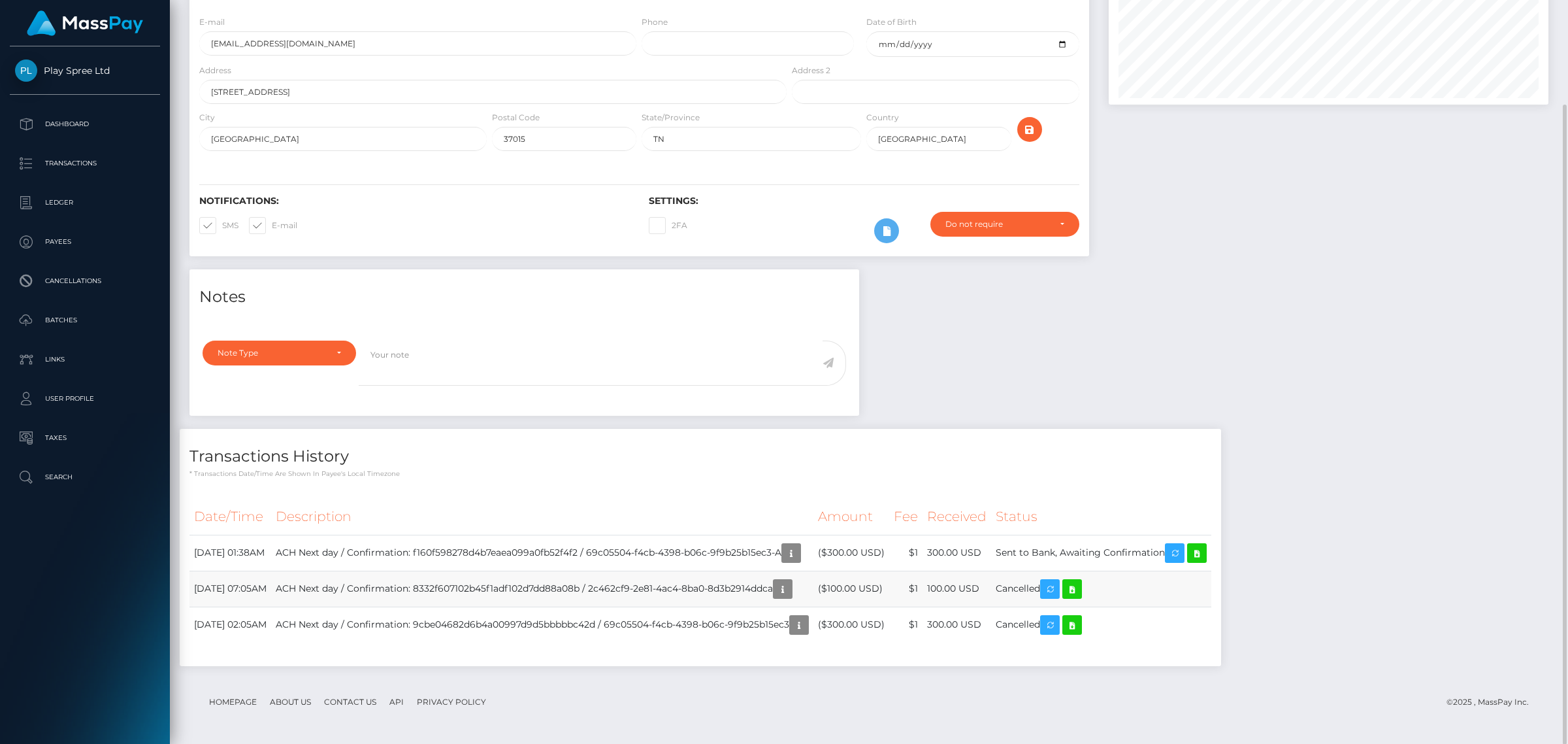
scroll to position [157, 439]
click at [766, 588] on td "ACH Next day / Confirmation: 8332f607102b45f1adf102d7dd88a08b / 2c462cf9-2e81-4…" at bounding box center [542, 588] width 542 height 36
click at [777, 582] on td "ACH Next day / Confirmation: 8332f607102b45f1adf102d7dd88a08b / 2c462cf9-2e81-4…" at bounding box center [542, 588] width 542 height 36
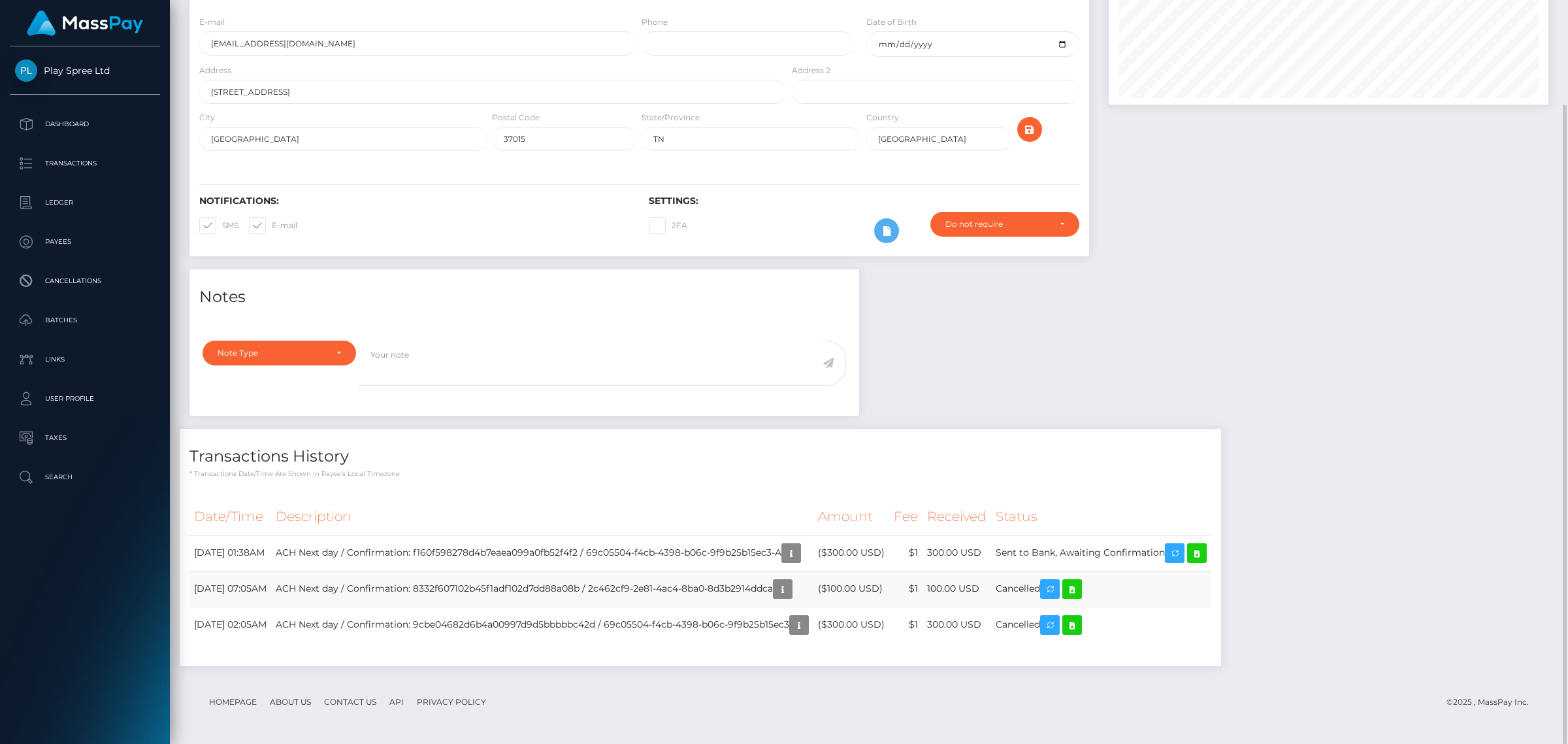
drag, startPoint x: 833, startPoint y: 587, endPoint x: 648, endPoint y: 587, distance: 185.0
click at [648, 587] on td "ACH Next day / Confirmation: 8332f607102b45f1adf102d7dd88a08b / 2c462cf9-2e81-4…" at bounding box center [542, 588] width 542 height 36
copy td "2c462cf9-2e81-4ac4-8ba0-8d3b2914ddca"
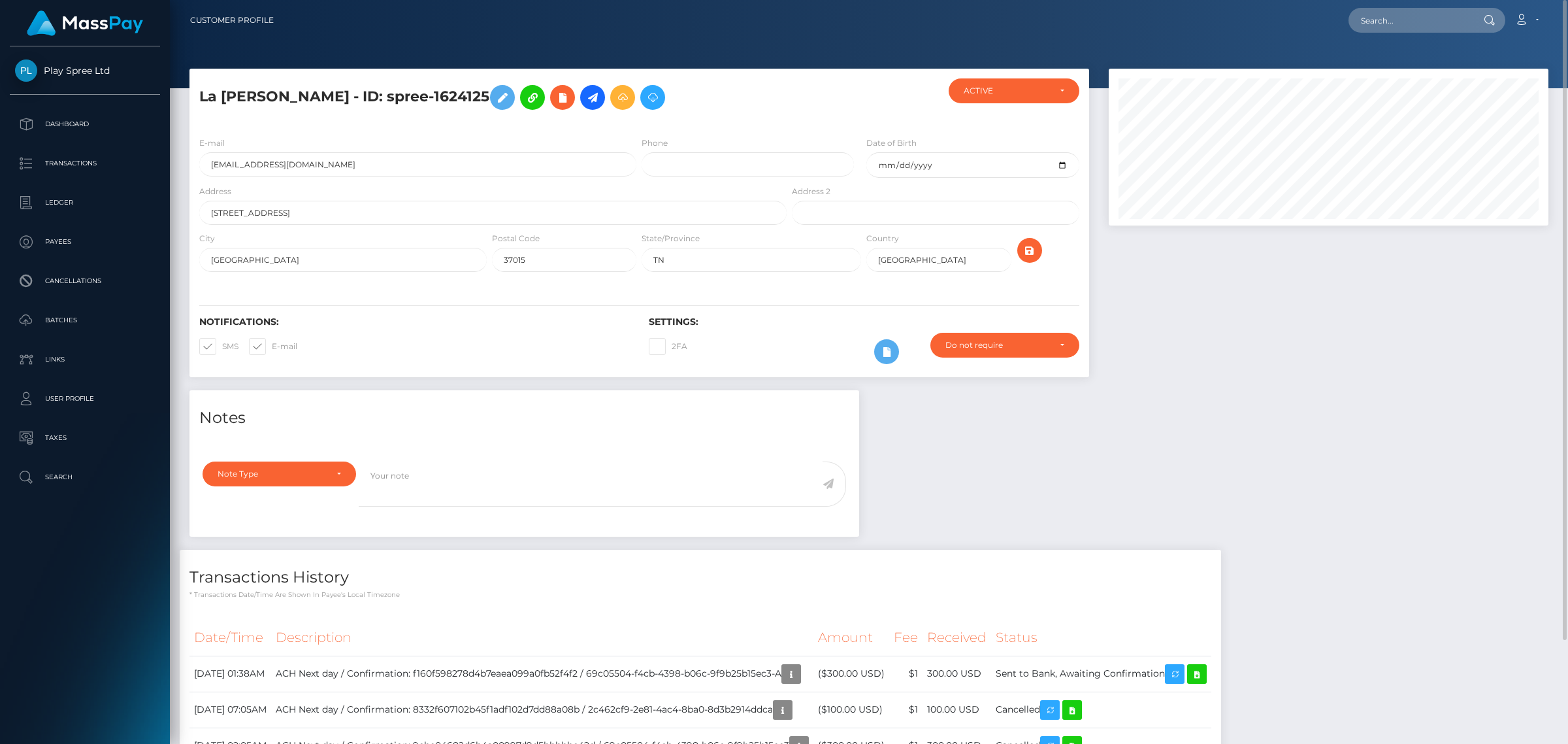
drag, startPoint x: 465, startPoint y: 94, endPoint x: 408, endPoint y: 88, distance: 57.3
click at [408, 88] on h5 "La Shane Bilbrey - ID: spree-1624125" at bounding box center [489, 98] width 580 height 38
copy h5 "1624125"
